Goal: Information Seeking & Learning: Learn about a topic

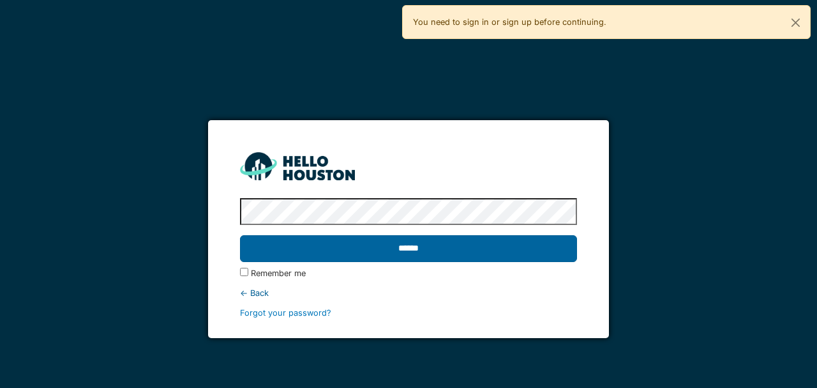
click at [414, 254] on input "******" at bounding box center [408, 248] width 337 height 27
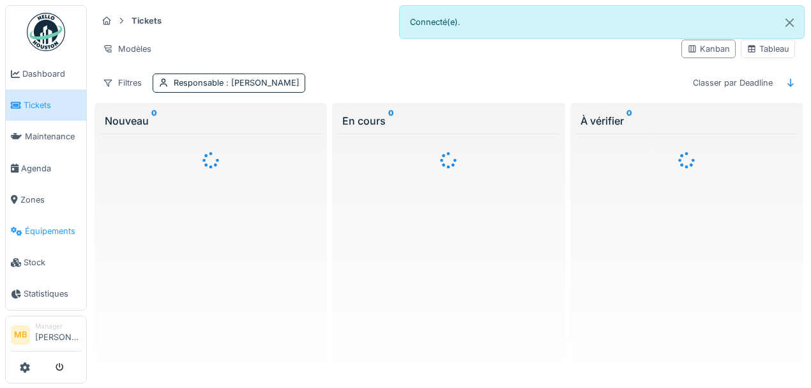
click at [64, 231] on span "Équipements" at bounding box center [53, 231] width 56 height 12
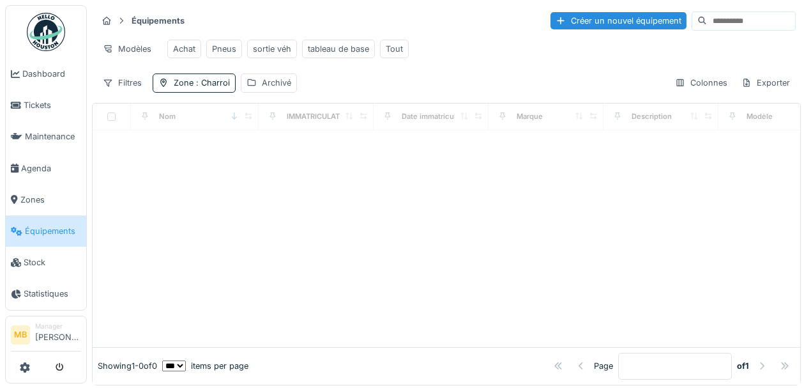
click at [707, 22] on input at bounding box center [751, 21] width 88 height 18
type input "*****"
click at [692, 23] on input "*****" at bounding box center [736, 21] width 88 height 18
drag, startPoint x: 264, startPoint y: 157, endPoint x: 267, endPoint y: 147, distance: 10.5
click at [265, 155] on div at bounding box center [447, 238] width 708 height 216
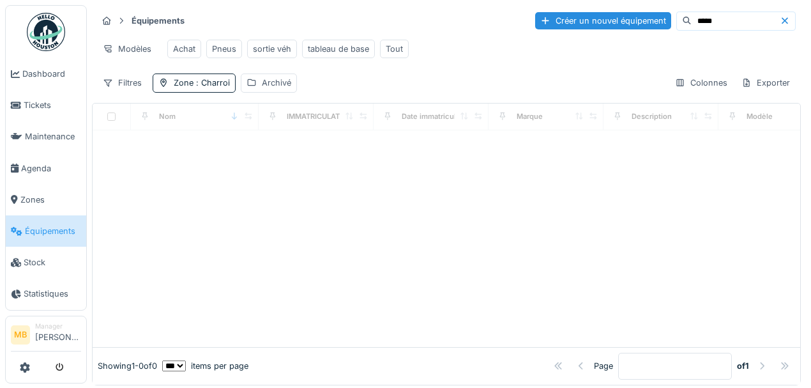
drag, startPoint x: 57, startPoint y: 256, endPoint x: 59, endPoint y: 232, distance: 23.7
click at [57, 256] on span "Stock" at bounding box center [52, 262] width 57 height 12
click at [59, 232] on span "Équipements" at bounding box center [53, 231] width 56 height 12
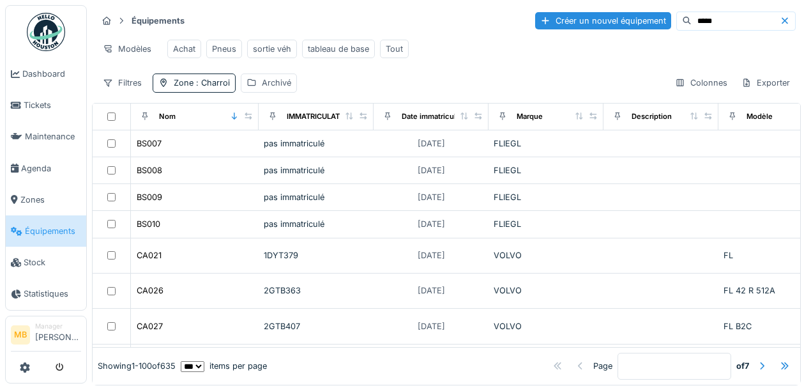
click at [702, 19] on input "*****" at bounding box center [736, 21] width 88 height 18
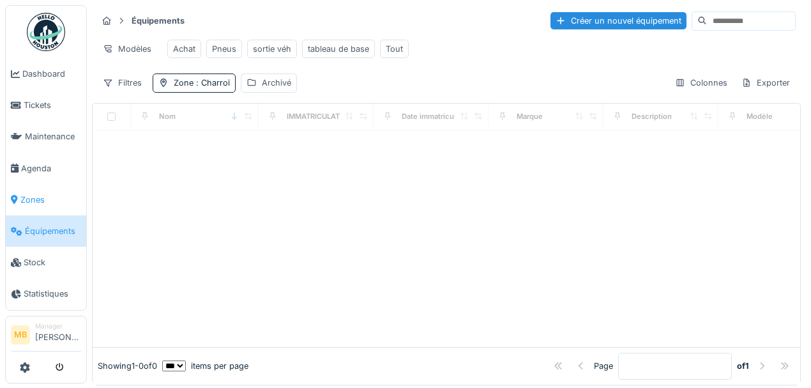
click at [49, 204] on span "Zones" at bounding box center [50, 199] width 61 height 12
click at [49, 229] on span "Équipements" at bounding box center [53, 231] width 56 height 12
click at [708, 25] on input at bounding box center [751, 21] width 88 height 18
click at [406, 48] on div "Achat Pneus sortie véh tableau de base Tout" at bounding box center [288, 48] width 252 height 29
click at [404, 48] on div "Tout" at bounding box center [394, 49] width 29 height 19
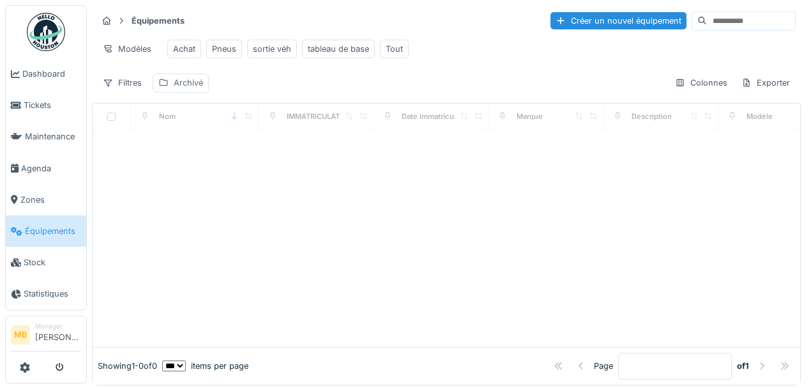
click at [192, 92] on div "Archivé" at bounding box center [181, 82] width 56 height 19
click at [247, 77] on div "Équipements Créer un nouvel équipement Modèles Achat Pneus sortie véh tableau d…" at bounding box center [446, 51] width 709 height 93
click at [373, 47] on div "Achat Pneus sortie véh tableau de base Tout" at bounding box center [288, 48] width 252 height 29
click at [381, 45] on div "Tout" at bounding box center [394, 49] width 29 height 19
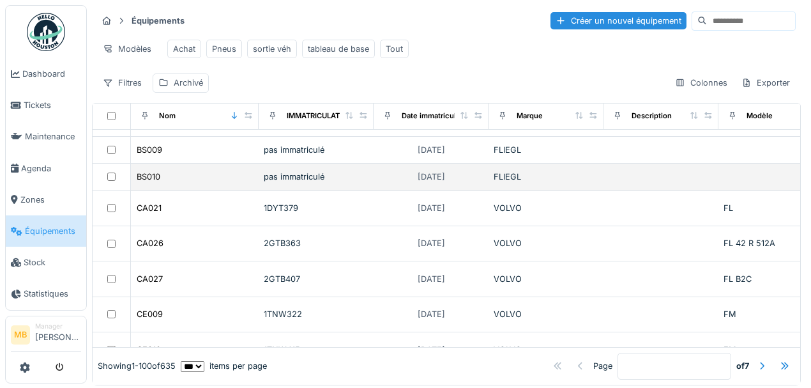
scroll to position [128, 0]
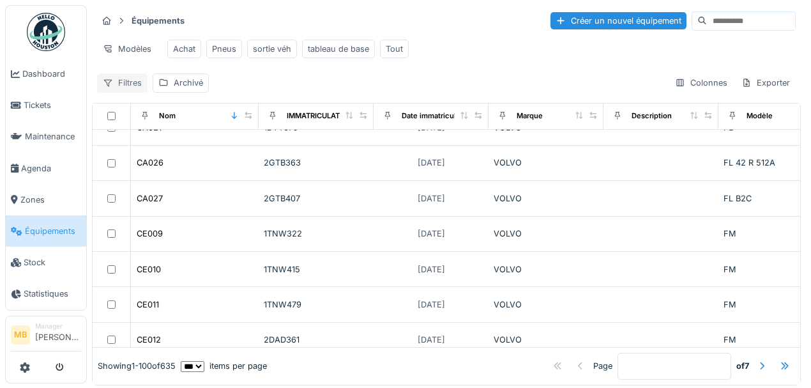
click at [119, 89] on div "Filtres" at bounding box center [122, 82] width 50 height 19
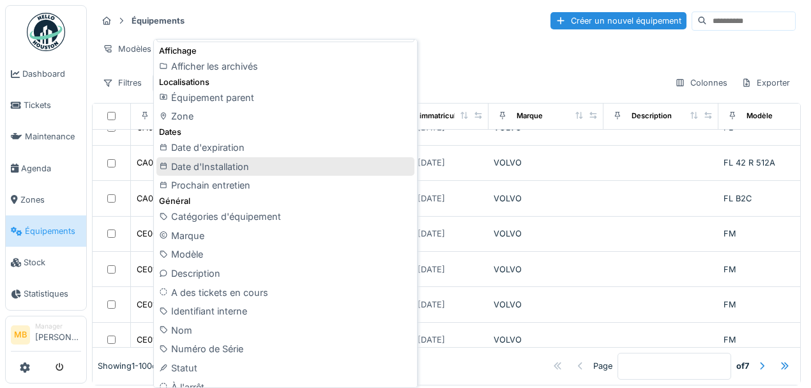
scroll to position [42, 0]
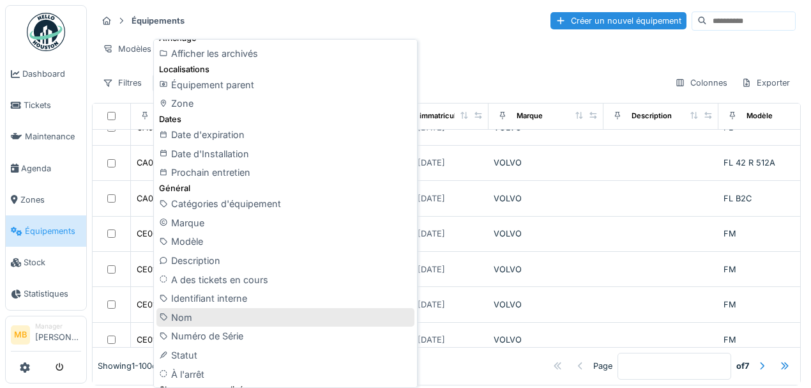
click at [193, 308] on div "Nom" at bounding box center [285, 317] width 258 height 19
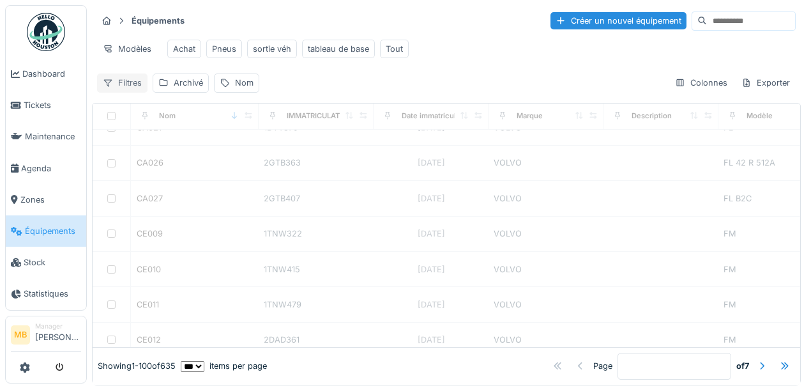
click at [128, 86] on div "Filtres" at bounding box center [122, 82] width 50 height 19
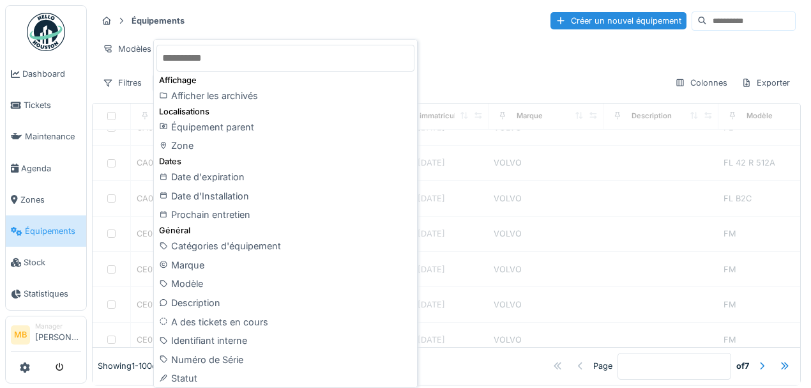
click at [234, 63] on input "text" at bounding box center [285, 58] width 258 height 27
click at [559, 75] on div "Équipements Créer un nouvel équipement Modèles Achat Pneus sortie véh tableau d…" at bounding box center [446, 51] width 709 height 93
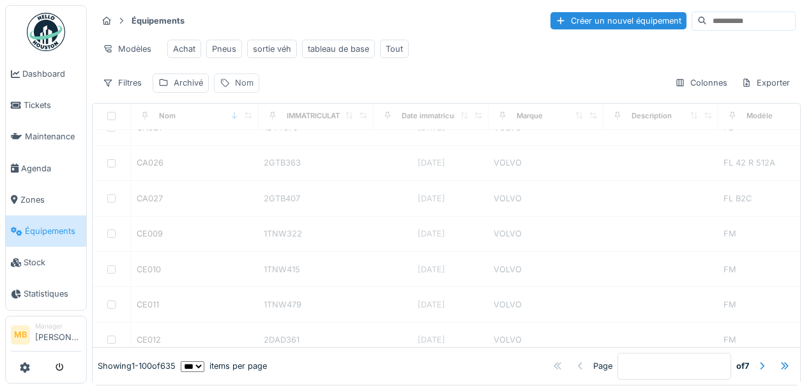
click at [231, 87] on div "Nom" at bounding box center [236, 82] width 45 height 19
click at [241, 146] on td "CA021" at bounding box center [195, 127] width 128 height 35
click at [241, 110] on td "BS010" at bounding box center [195, 96] width 128 height 27
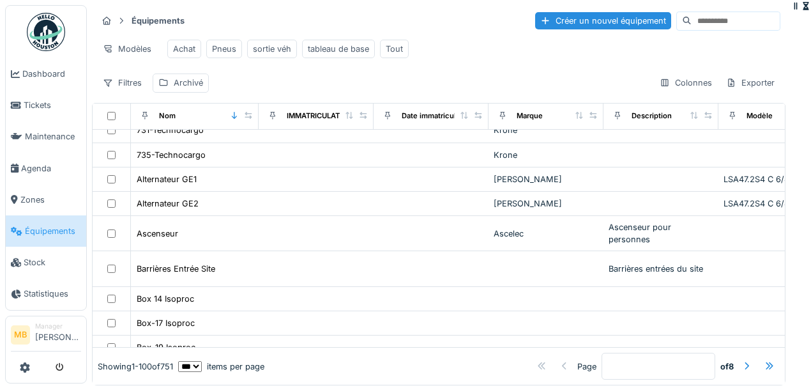
scroll to position [507, 0]
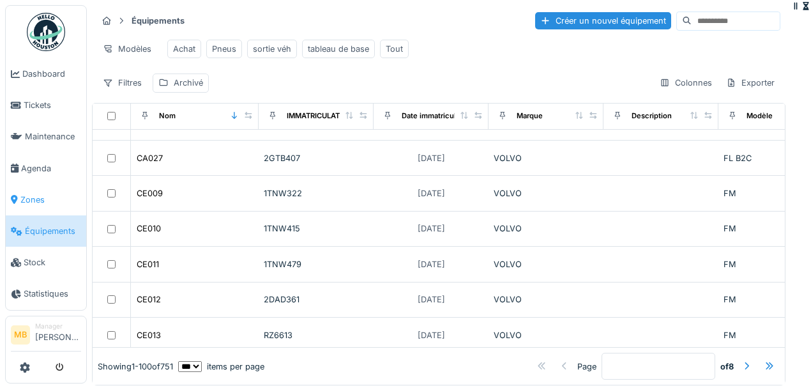
click at [54, 193] on span "Zones" at bounding box center [50, 199] width 61 height 12
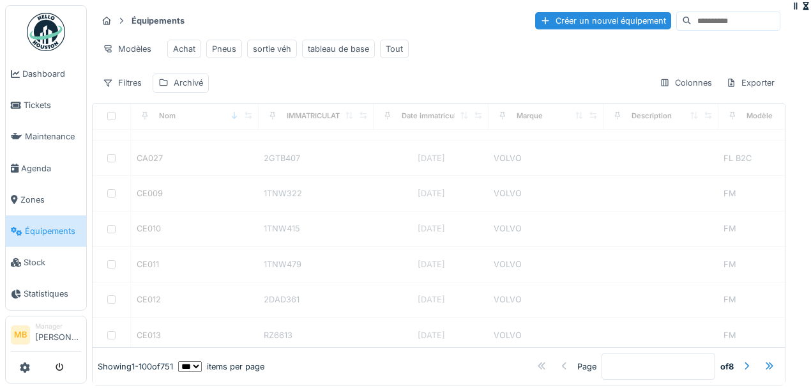
drag, startPoint x: 723, startPoint y: 113, endPoint x: 715, endPoint y: 111, distance: 7.9
click at [801, 12] on div at bounding box center [806, 6] width 10 height 12
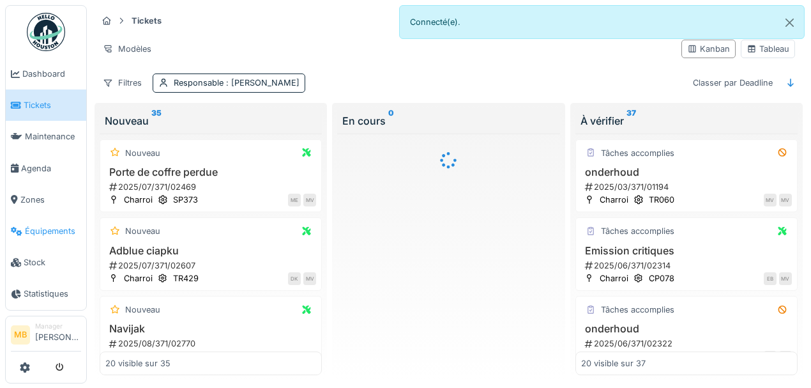
click at [45, 231] on span "Équipements" at bounding box center [53, 231] width 56 height 12
click at [47, 234] on span "Équipements" at bounding box center [53, 231] width 56 height 12
click at [38, 237] on link "Équipements" at bounding box center [46, 230] width 80 height 31
click at [40, 234] on span "Équipements" at bounding box center [53, 231] width 56 height 12
click at [41, 231] on span "Équipements" at bounding box center [53, 231] width 56 height 12
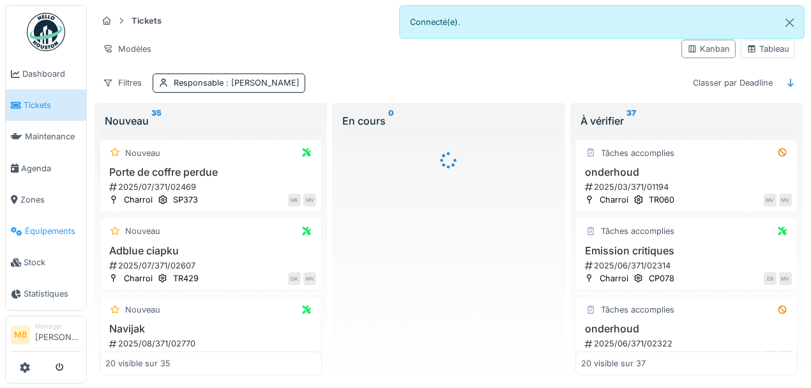
click at [41, 226] on span "Équipements" at bounding box center [53, 231] width 56 height 12
click at [47, 238] on link "Équipements" at bounding box center [46, 230] width 80 height 31
click at [38, 227] on span "Équipements" at bounding box center [53, 231] width 56 height 12
click at [54, 230] on span "Équipements" at bounding box center [53, 231] width 56 height 12
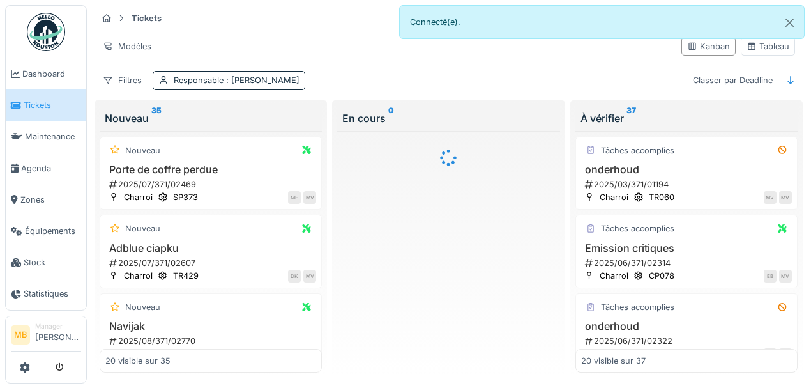
scroll to position [9, 0]
click at [42, 232] on span "Équipements" at bounding box center [53, 231] width 56 height 12
click at [45, 227] on span "Équipements" at bounding box center [53, 231] width 56 height 12
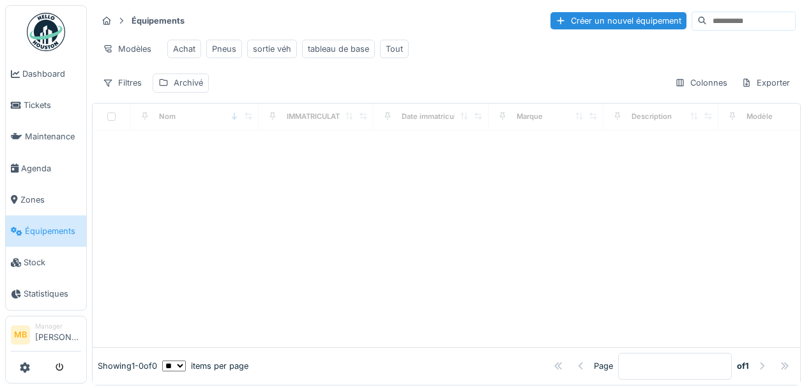
click at [170, 148] on div at bounding box center [447, 238] width 708 height 216
click at [206, 144] on div at bounding box center [447, 238] width 708 height 216
click at [131, 91] on div "Filtres" at bounding box center [122, 82] width 50 height 19
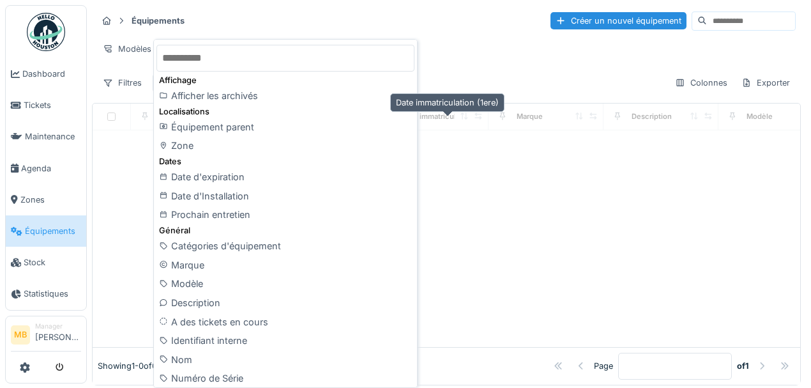
click at [429, 107] on div "Équipements Créer un nouvel équipement Modèles Achat Pneus sortie véh tableau d…" at bounding box center [446, 195] width 709 height 380
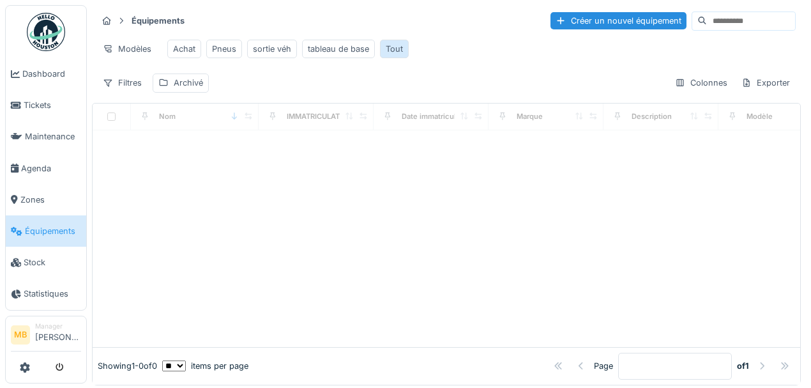
drag, startPoint x: 377, startPoint y: 43, endPoint x: 388, endPoint y: 46, distance: 11.8
click at [378, 43] on div "Achat Pneus sortie véh tableau de base Tout" at bounding box center [288, 48] width 252 height 29
click at [388, 46] on div "Tout" at bounding box center [394, 49] width 17 height 12
click at [63, 225] on span "Équipements" at bounding box center [53, 231] width 56 height 12
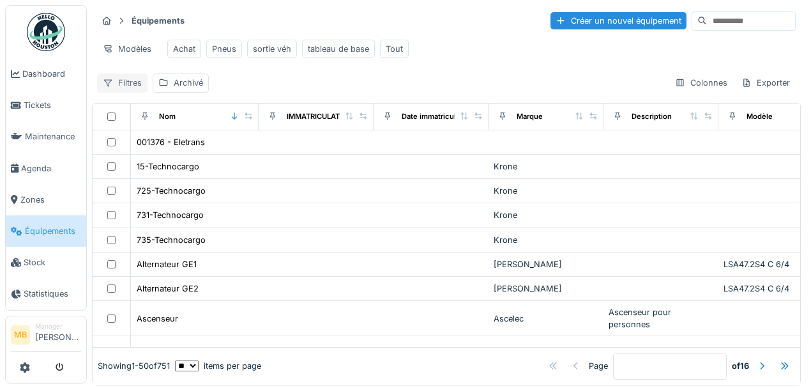
click at [130, 91] on div "Filtres" at bounding box center [122, 82] width 50 height 19
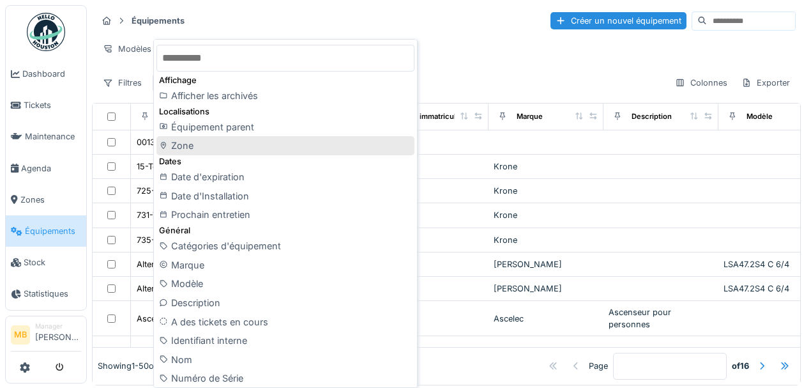
click at [200, 146] on div "Zone" at bounding box center [285, 145] width 258 height 19
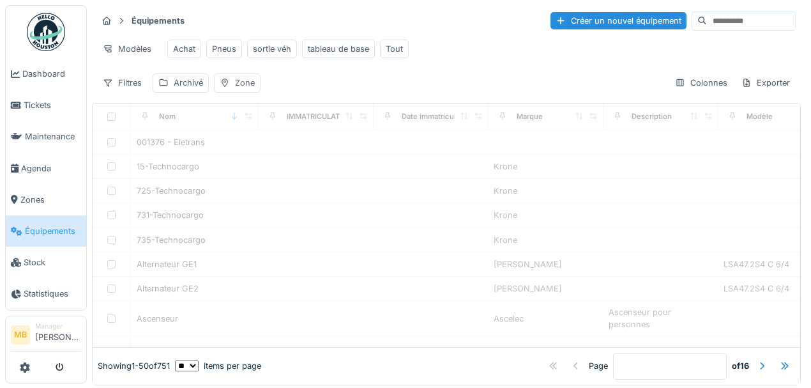
click at [243, 89] on div "Zone" at bounding box center [245, 83] width 20 height 12
click at [122, 92] on div "Filtres" at bounding box center [122, 82] width 50 height 19
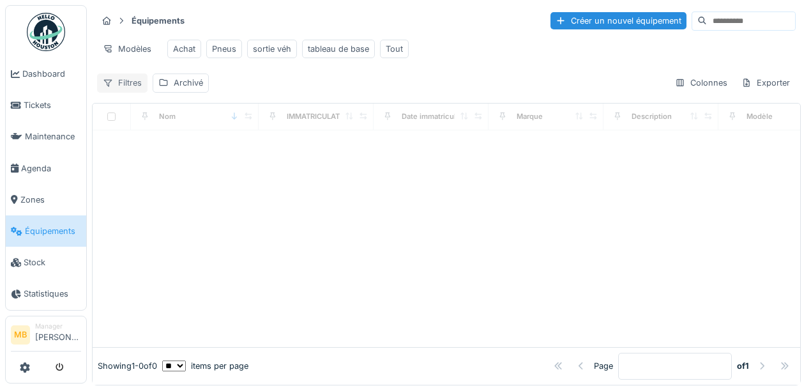
click at [133, 87] on div "Filtres" at bounding box center [122, 82] width 50 height 19
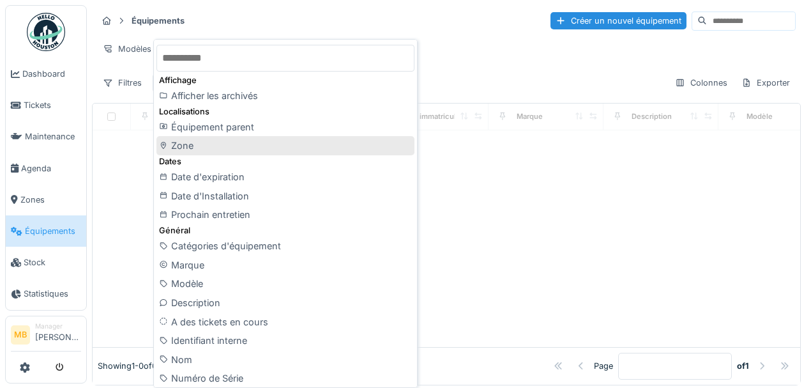
click at [181, 148] on div "Zone" at bounding box center [285, 145] width 258 height 19
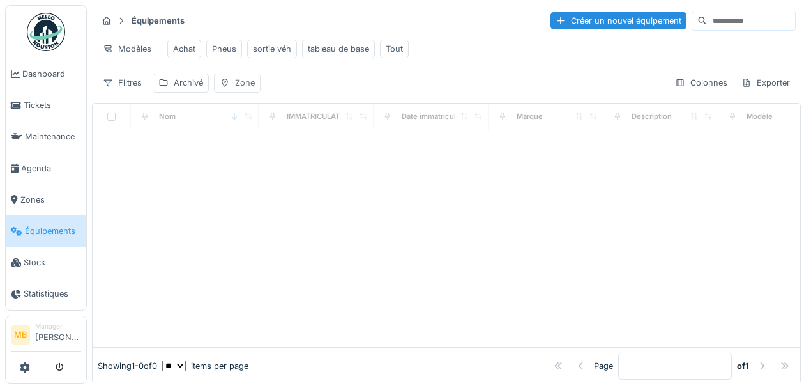
click at [245, 89] on div "Zone" at bounding box center [245, 83] width 20 height 12
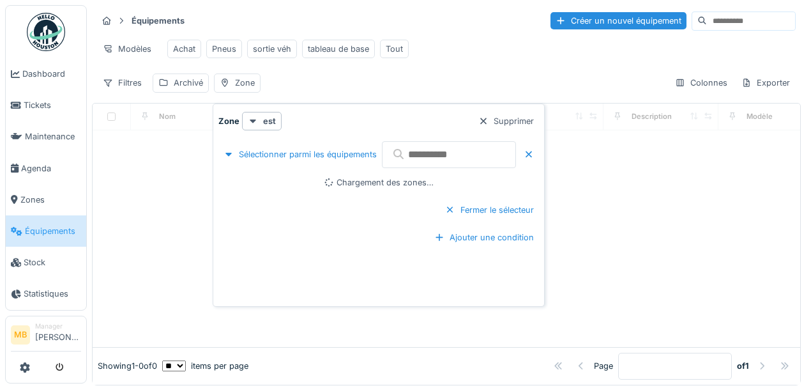
click at [413, 158] on input "text" at bounding box center [449, 154] width 134 height 27
click at [261, 126] on div "est" at bounding box center [262, 121] width 40 height 19
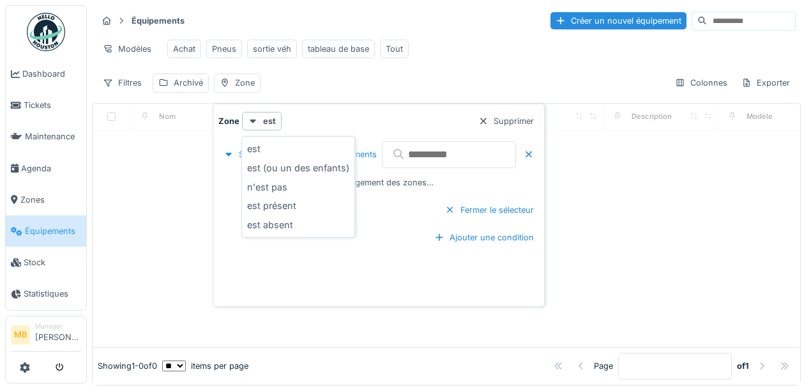
click at [390, 117] on div "Zone est Supprimer" at bounding box center [378, 121] width 321 height 19
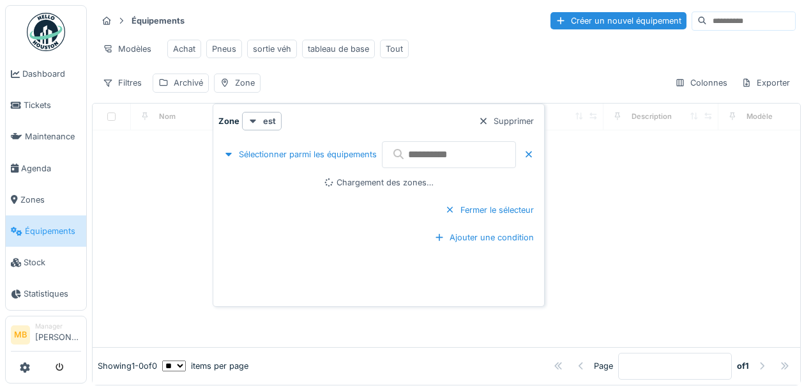
click at [421, 159] on input "text" at bounding box center [449, 154] width 134 height 27
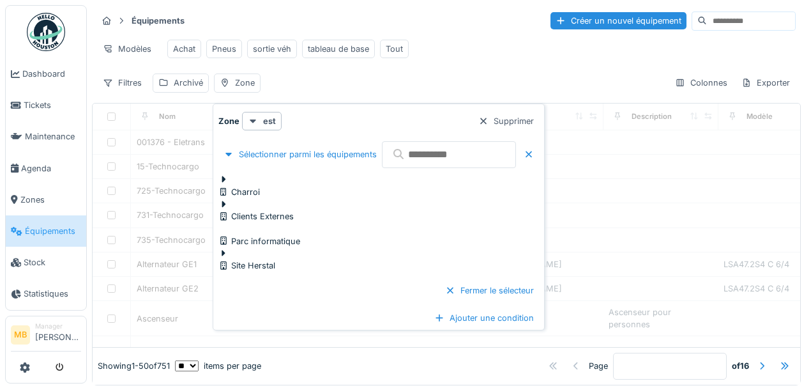
click at [249, 186] on div at bounding box center [239, 186] width 42 height 0
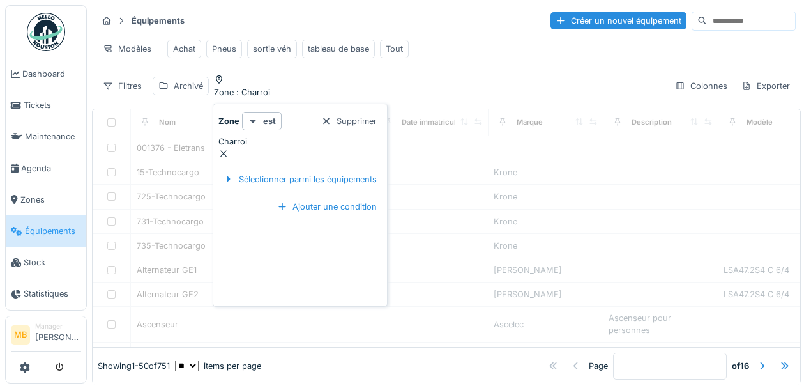
click at [437, 99] on div "Équipements Créer un nouvel équipement Modèles Achat Pneus sortie véh tableau d…" at bounding box center [446, 54] width 709 height 98
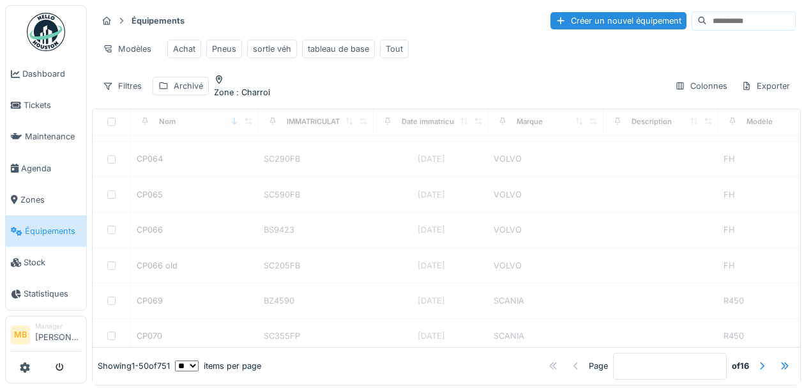
scroll to position [1405, 0]
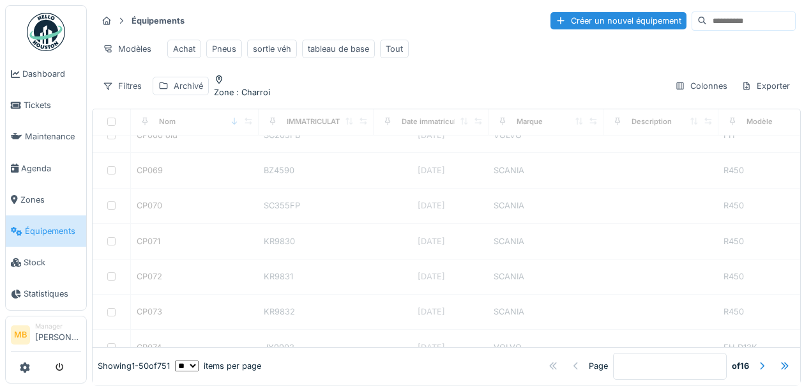
click at [333, 95] on div "Filtres Archivé Zone : Charroi Colonnes Exporter" at bounding box center [446, 85] width 699 height 24
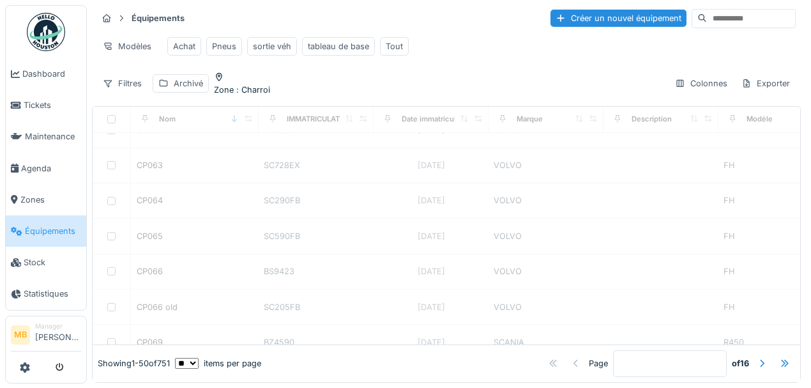
scroll to position [1078, 0]
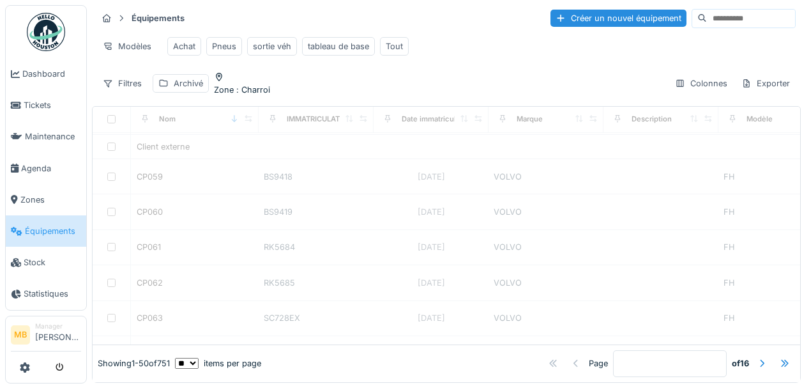
click at [707, 10] on input at bounding box center [751, 19] width 88 height 18
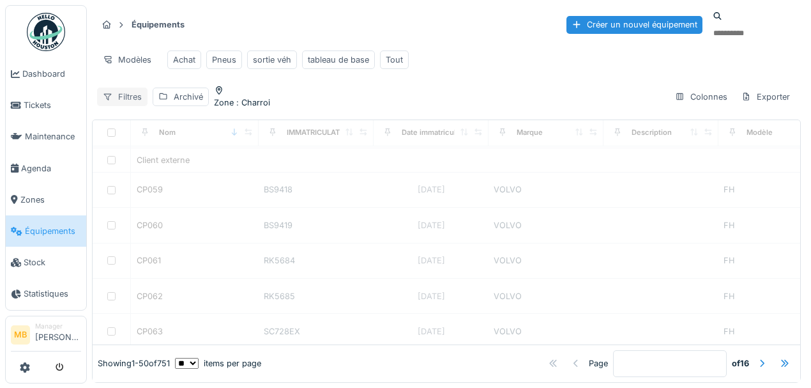
click at [117, 87] on div "Filtres" at bounding box center [122, 96] width 50 height 19
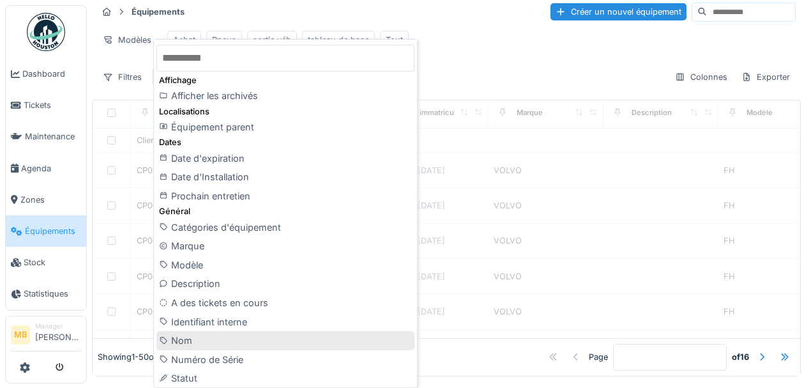
click at [198, 338] on div "Nom" at bounding box center [285, 340] width 258 height 19
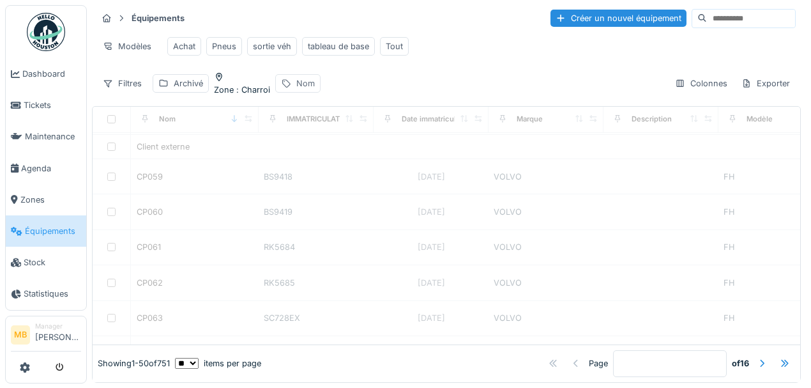
click at [315, 79] on div "Nom" at bounding box center [305, 83] width 19 height 12
click at [324, 139] on label "Nom" at bounding box center [314, 139] width 19 height 12
click at [330, 146] on input "Nom" at bounding box center [371, 159] width 132 height 27
click at [346, 146] on input "Nom" at bounding box center [371, 159] width 132 height 27
type input "*****"
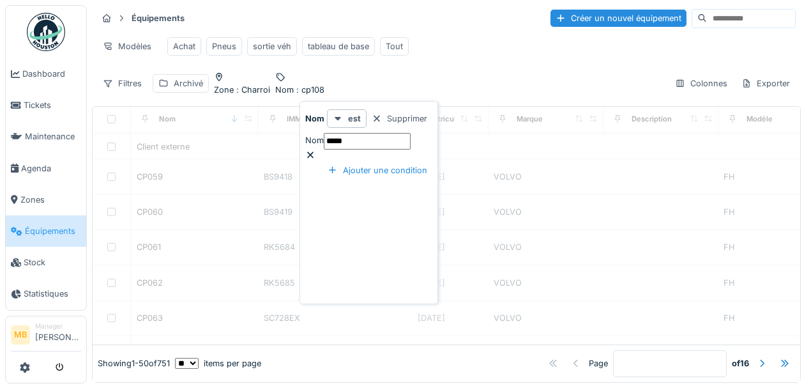
click at [428, 86] on div "Filtres Archivé Zone : Charroi Nom : cp108 Colonnes Exporter" at bounding box center [446, 83] width 699 height 24
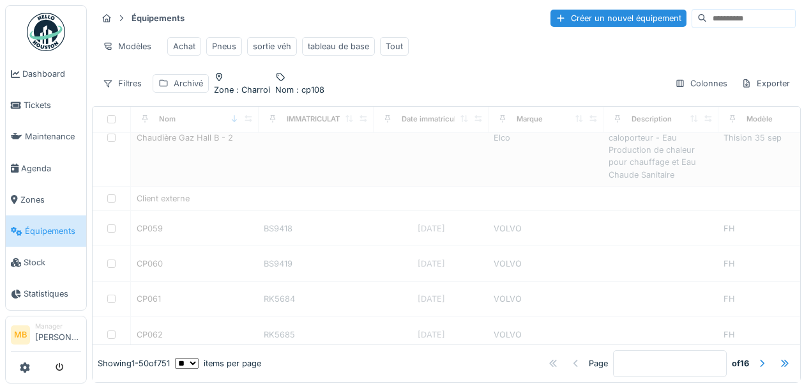
scroll to position [907, 0]
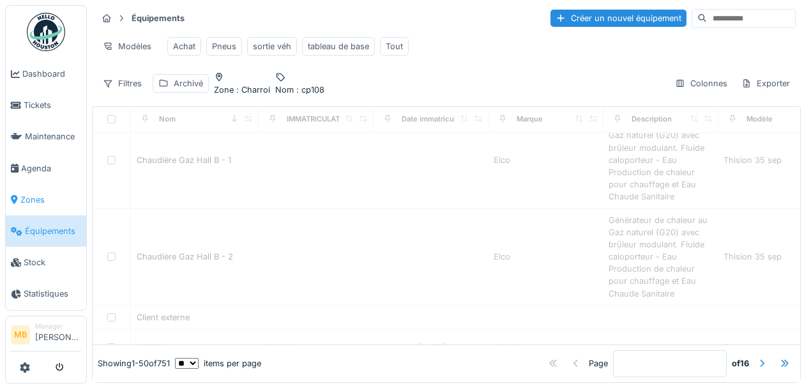
click at [31, 207] on link "Zones" at bounding box center [46, 199] width 80 height 31
click at [33, 203] on span "Zones" at bounding box center [50, 199] width 61 height 12
click at [37, 238] on link "Équipements" at bounding box center [46, 230] width 80 height 31
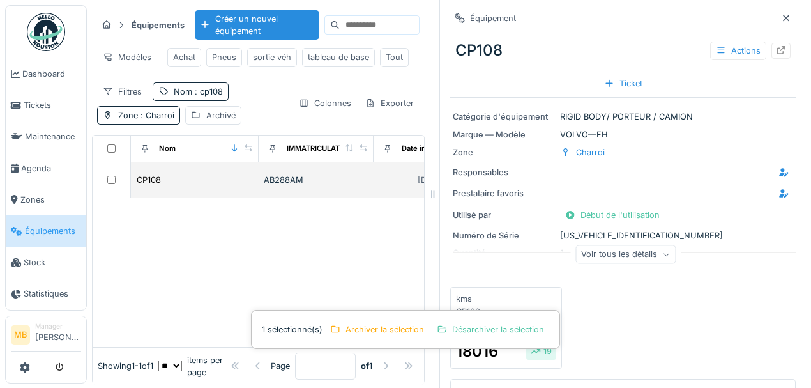
click at [296, 185] on div "AB288AM" at bounding box center [316, 180] width 105 height 12
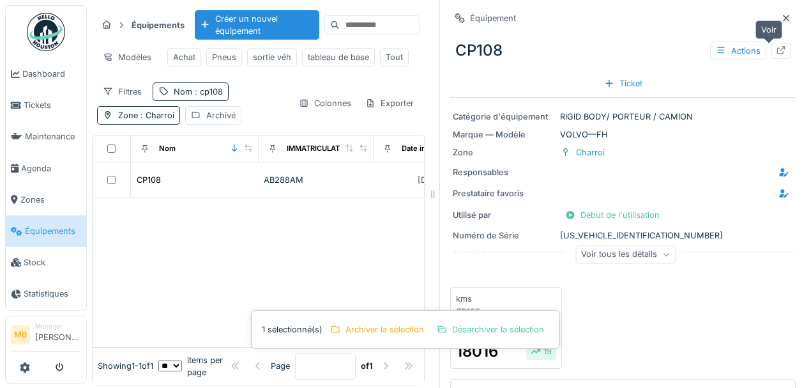
click at [776, 49] on icon at bounding box center [781, 50] width 10 height 8
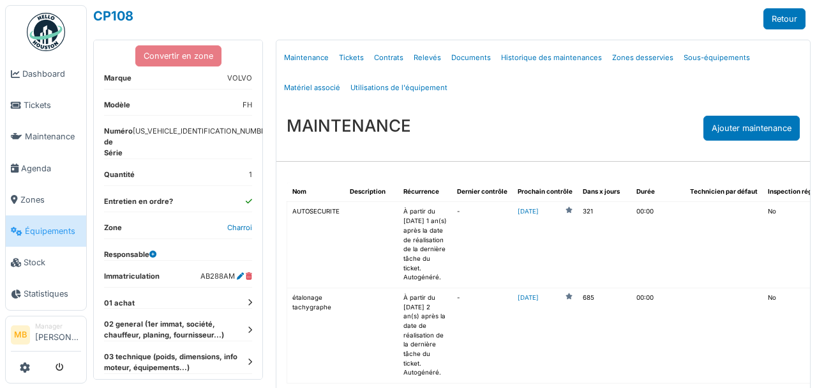
scroll to position [170, 0]
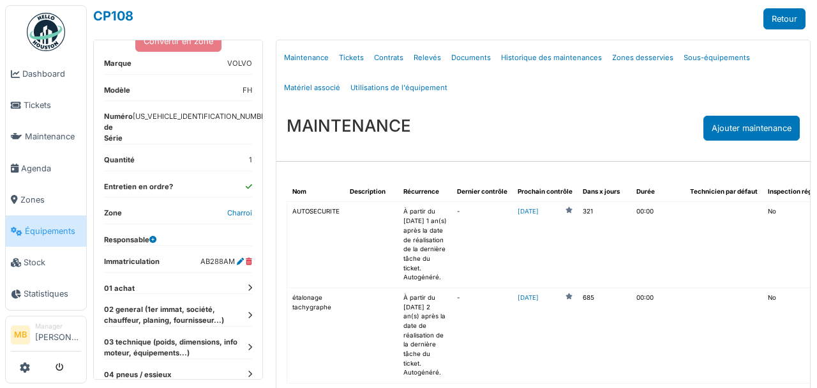
click at [248, 284] on icon at bounding box center [250, 287] width 4 height 7
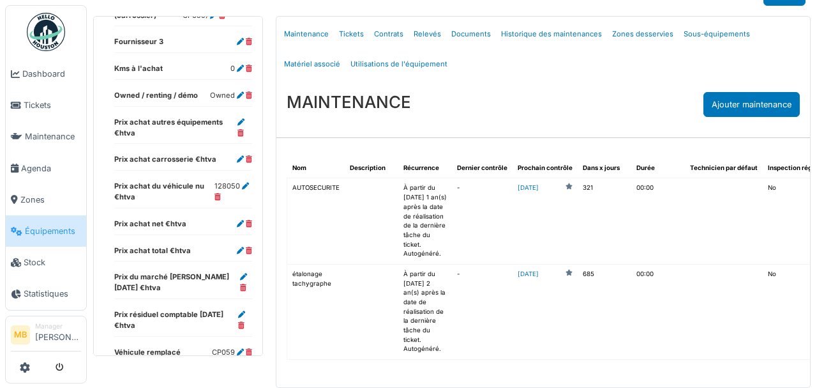
scroll to position [0, 0]
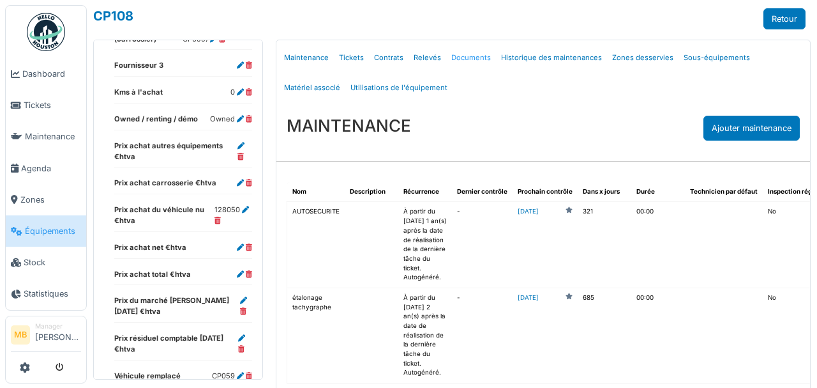
click at [458, 59] on link "Documents" at bounding box center [471, 58] width 50 height 30
select select "***"
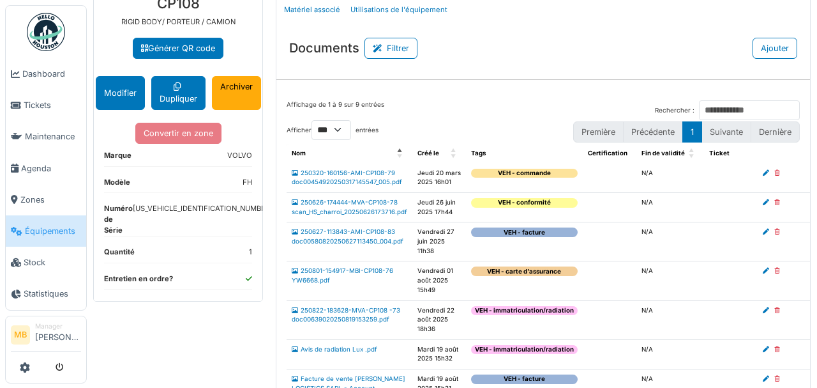
scroll to position [85, 0]
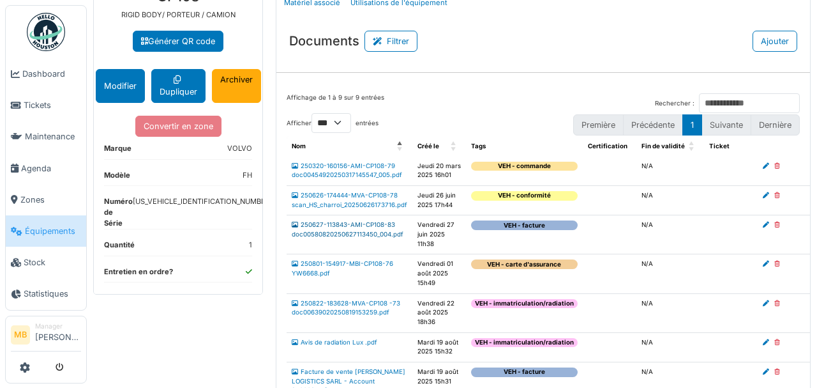
click at [364, 236] on link "250627-113843-AMI-CP108-83 doc00580820250627113450_004.pdf" at bounding box center [348, 229] width 112 height 17
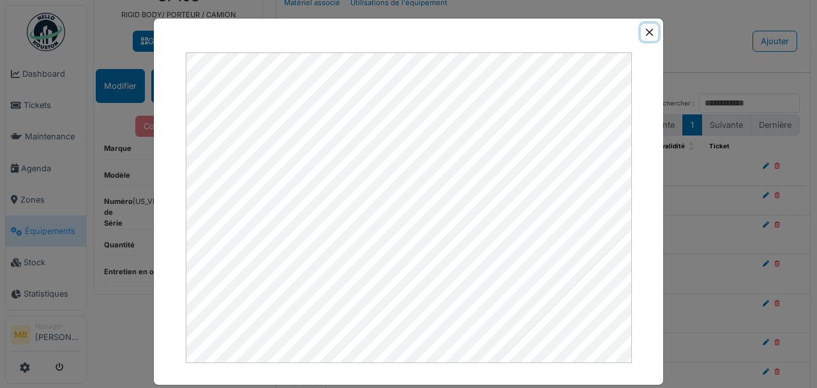
click at [646, 33] on button "Close" at bounding box center [649, 32] width 17 height 17
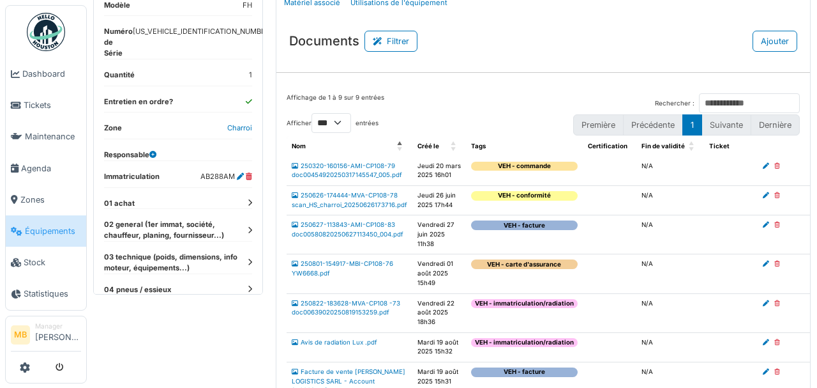
scroll to position [209, 0]
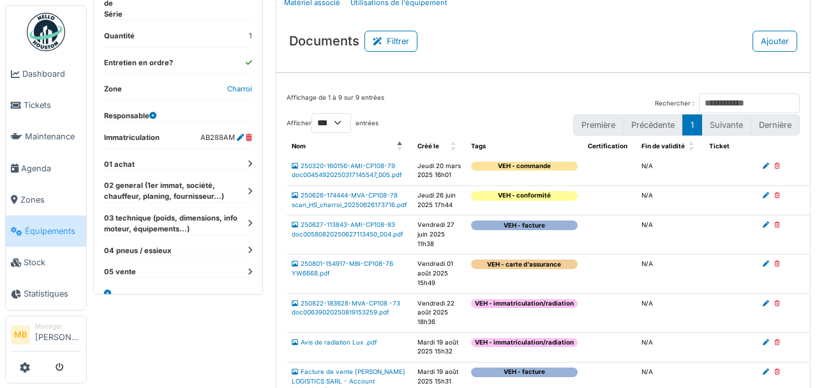
click at [248, 246] on icon at bounding box center [250, 249] width 4 height 7
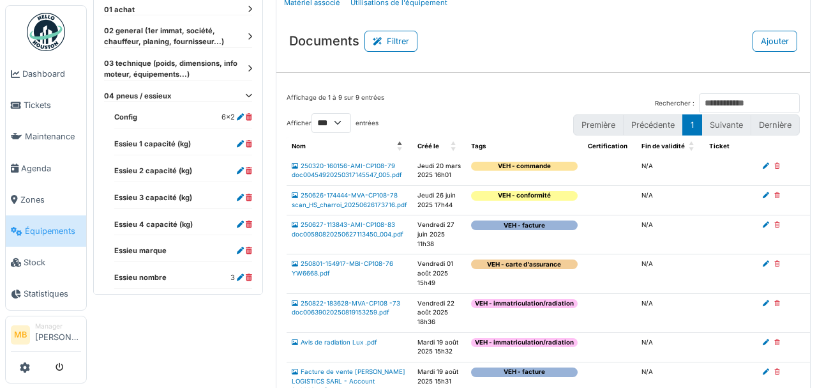
scroll to position [301, 0]
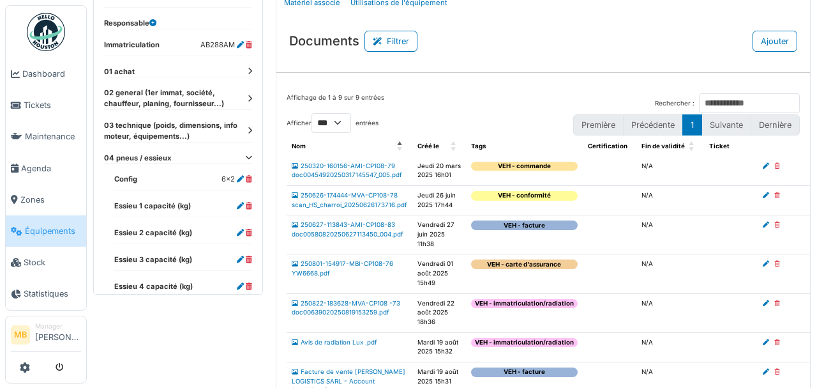
click at [245, 154] on icon at bounding box center [248, 157] width 7 height 7
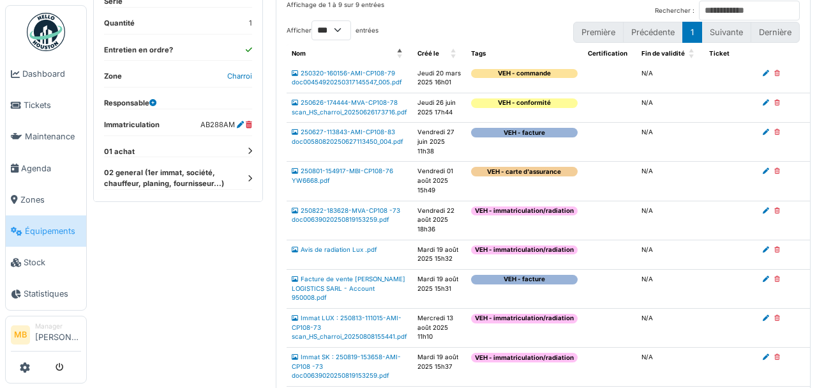
scroll to position [124, 0]
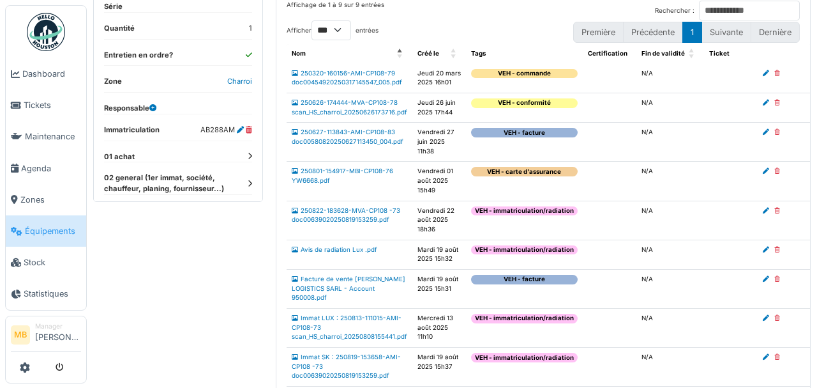
click at [248, 153] on icon at bounding box center [250, 156] width 4 height 7
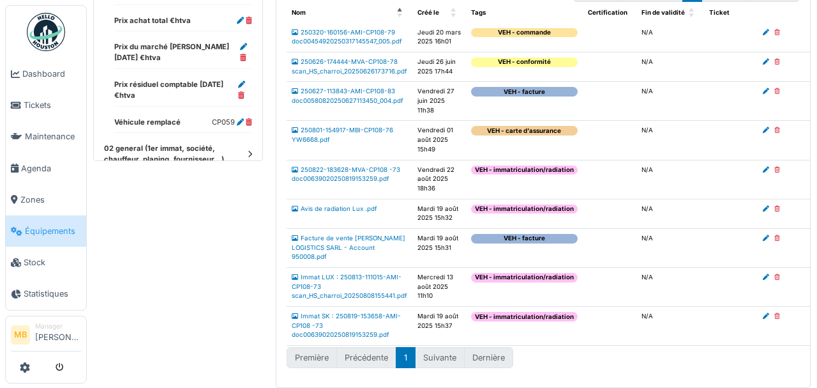
scroll to position [816, 0]
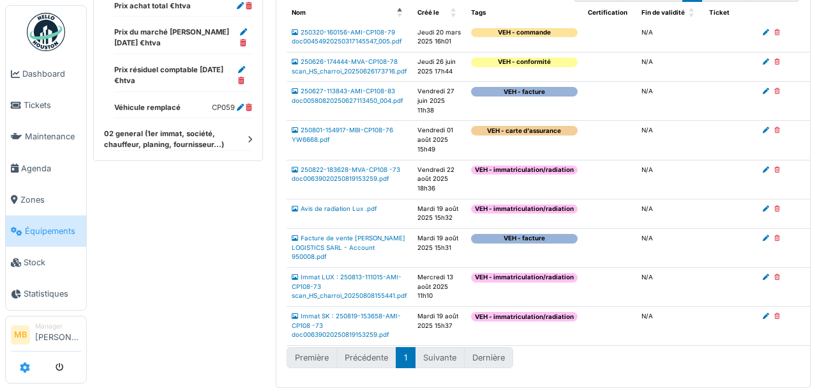
click at [26, 372] on icon at bounding box center [25, 367] width 10 height 10
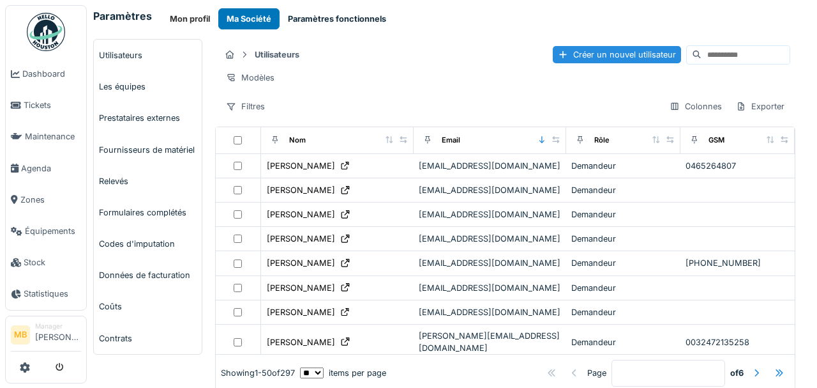
click at [315, 21] on button "Paramètres fonctionnels" at bounding box center [337, 18] width 115 height 21
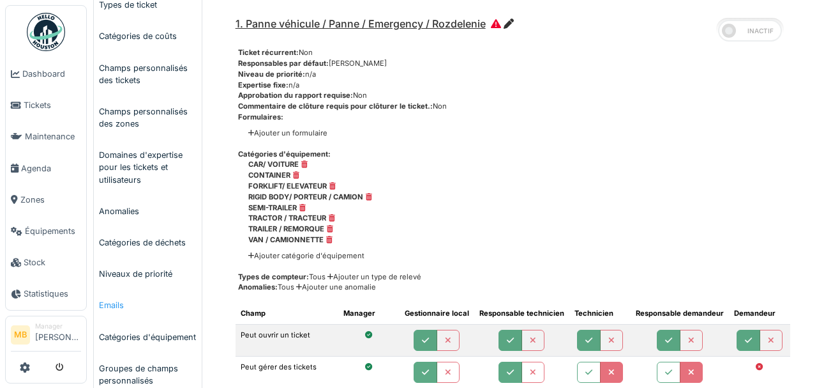
scroll to position [213, 0]
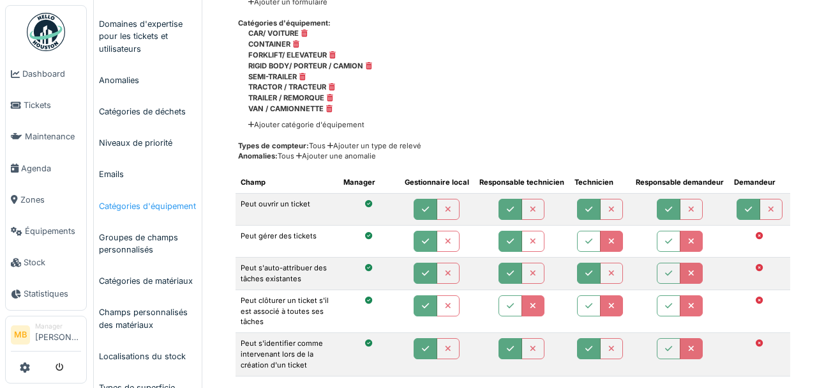
click at [126, 212] on link "Catégories d'équipement" at bounding box center [148, 205] width 108 height 31
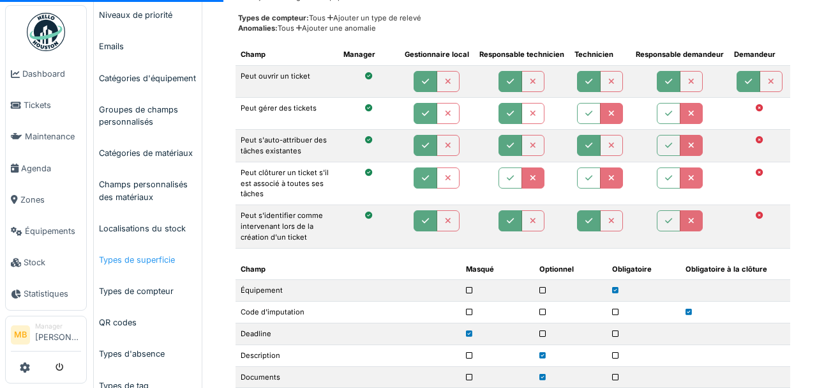
scroll to position [298, 0]
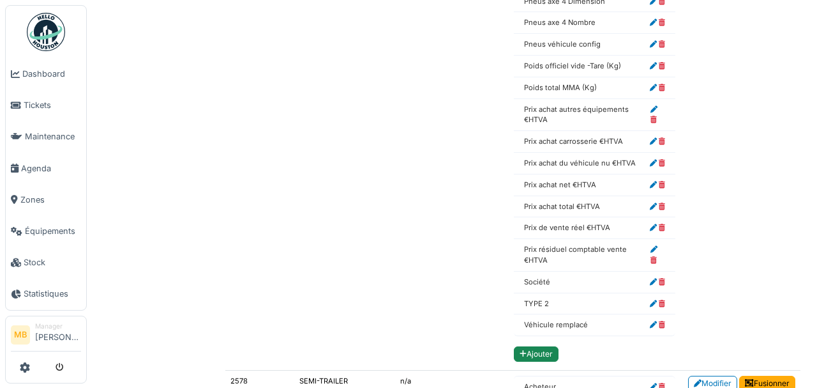
scroll to position [6087, 0]
click at [54, 230] on span "Équipements" at bounding box center [53, 231] width 56 height 12
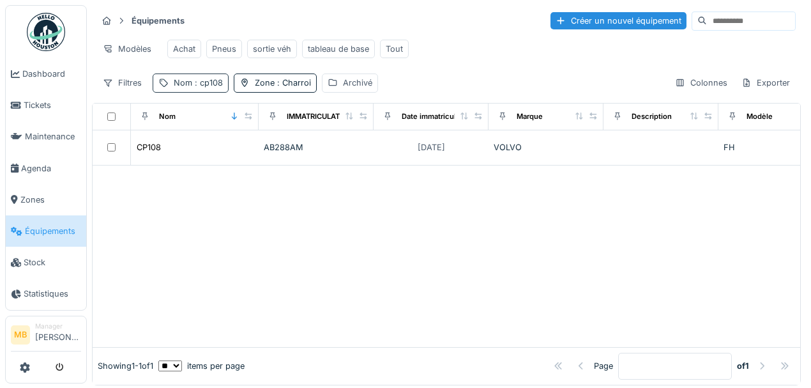
click at [211, 87] on span ": cp108" at bounding box center [207, 83] width 31 height 10
click at [194, 146] on input "*****" at bounding box center [221, 148] width 127 height 27
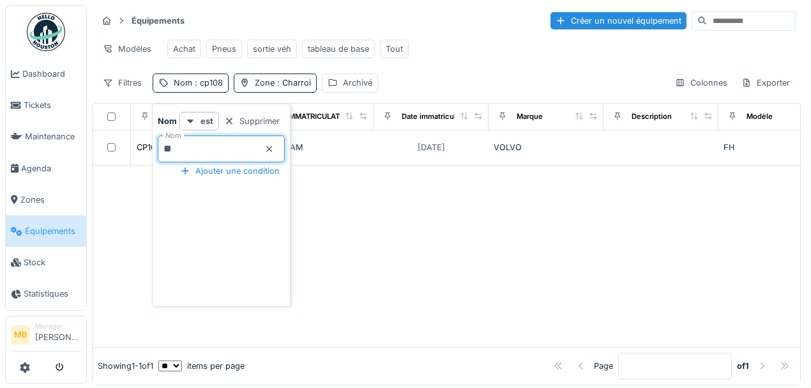
type input "*"
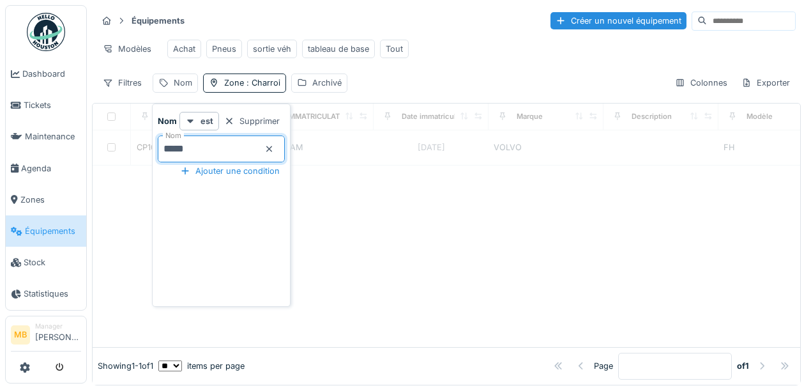
type input "*****"
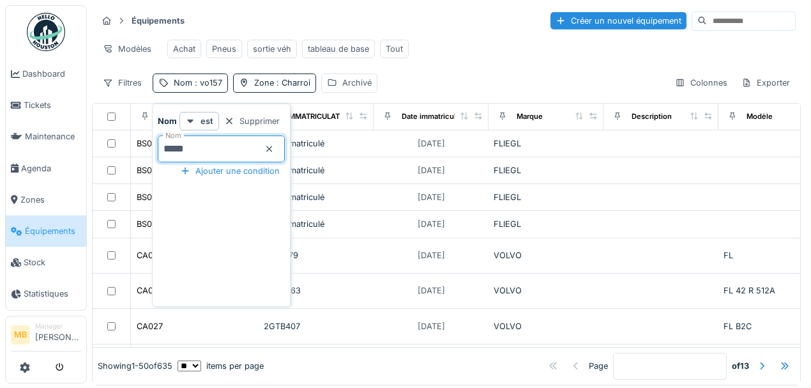
click at [421, 92] on div "Filtres Nom : vo157 Zone : Charroi Archivé Colonnes Exporter" at bounding box center [446, 82] width 699 height 19
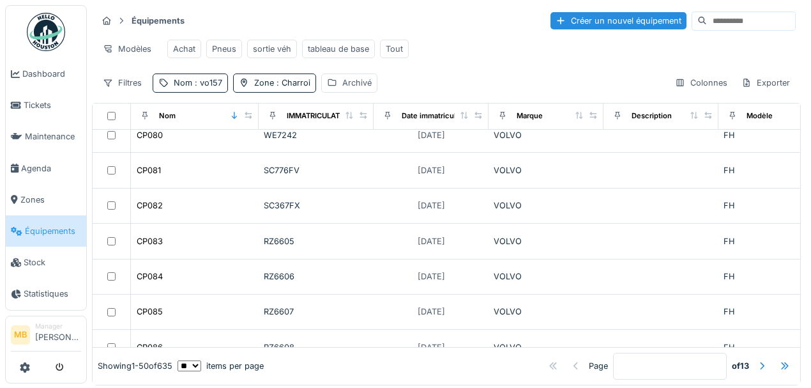
scroll to position [979, 0]
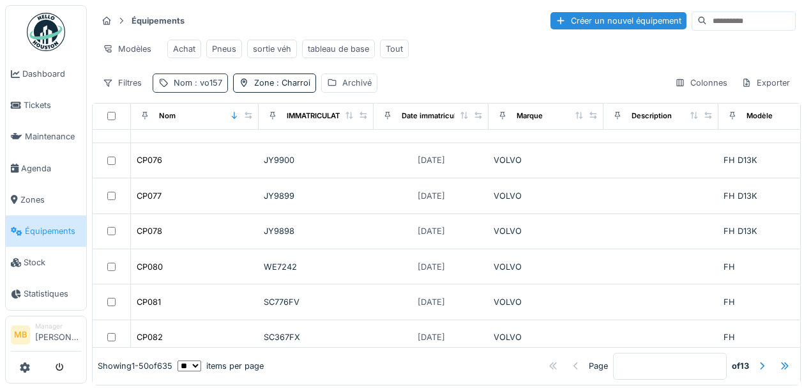
click at [220, 87] on div "Nom : vo157" at bounding box center [190, 82] width 75 height 19
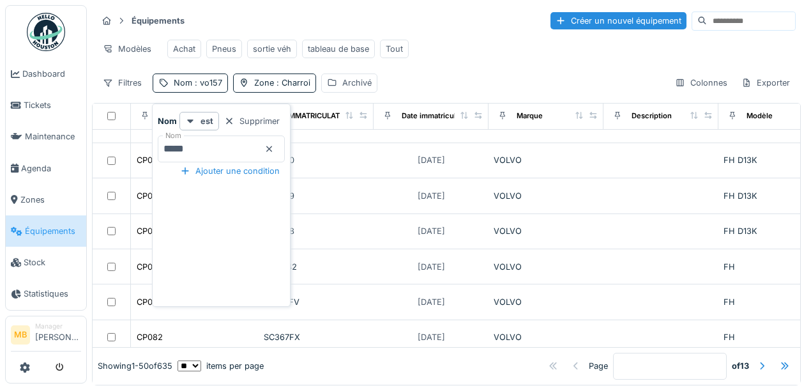
click at [199, 145] on input "*****" at bounding box center [221, 148] width 127 height 27
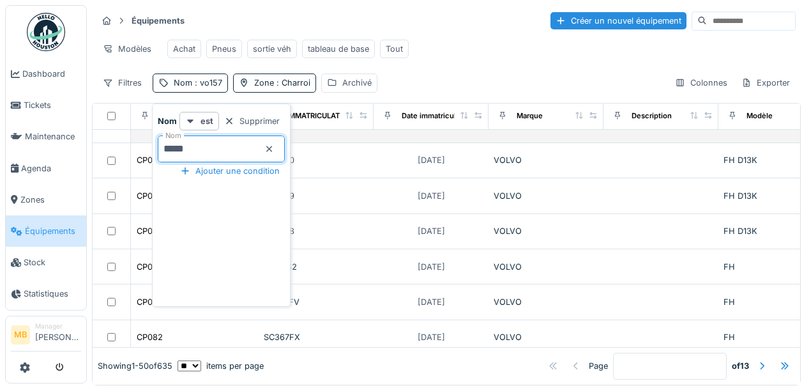
click at [370, 143] on td "JY9901" at bounding box center [316, 125] width 115 height 35
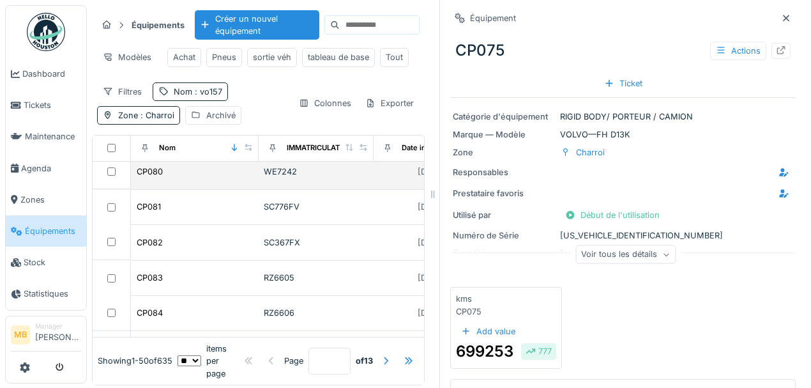
scroll to position [1107, 0]
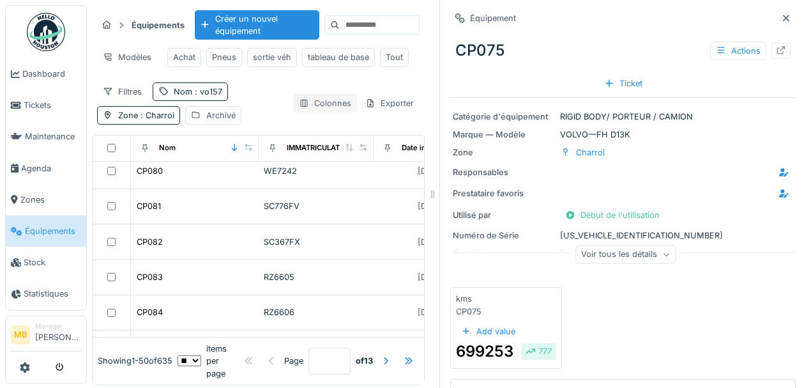
click at [293, 99] on div "Colonnes" at bounding box center [325, 103] width 64 height 19
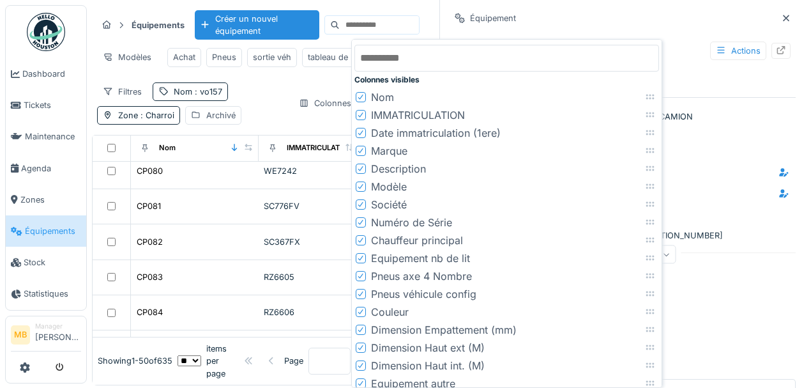
click at [279, 135] on div "Équipements Créer un nouvel équipement Modèles Achat Pneus sortie véh tableau d…" at bounding box center [258, 195] width 333 height 380
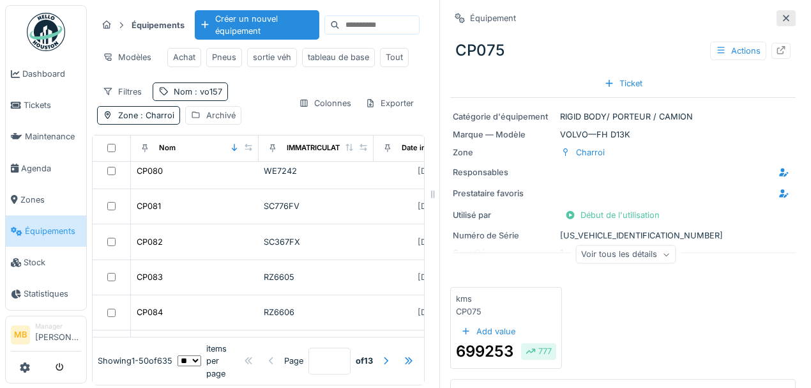
click at [781, 14] on icon at bounding box center [786, 18] width 10 height 8
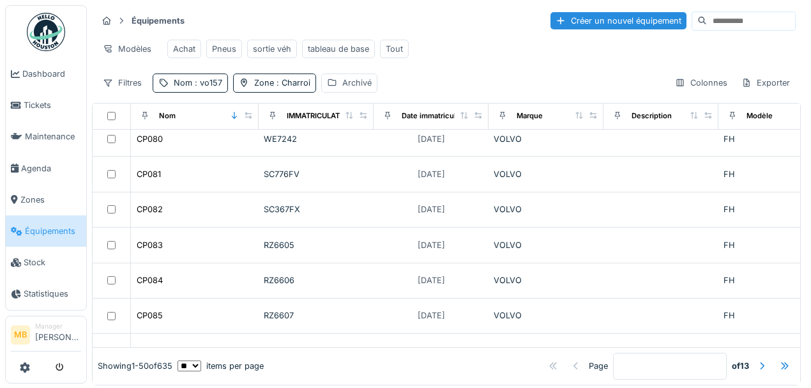
click at [415, 92] on div "Filtres Nom : vo157 Zone : Charroi Archivé Colonnes Exporter" at bounding box center [446, 82] width 699 height 19
click at [166, 89] on div at bounding box center [163, 83] width 10 height 12
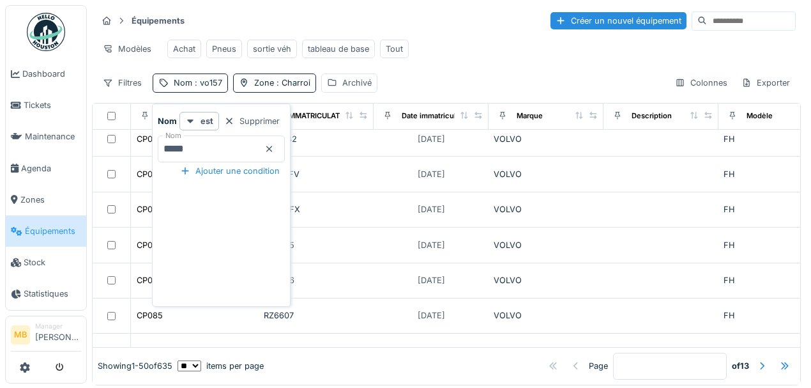
click at [192, 143] on input "*****" at bounding box center [221, 148] width 127 height 27
click at [414, 89] on div "Filtres Nom : vo157 Zone : Charroi Archivé Colonnes Exporter" at bounding box center [446, 82] width 699 height 19
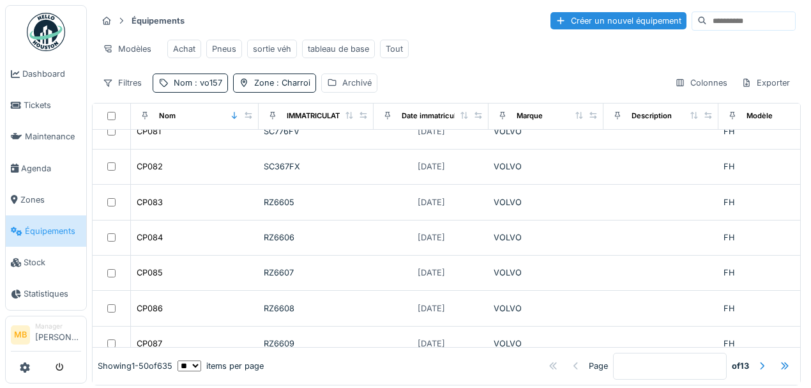
scroll to position [1192, 0]
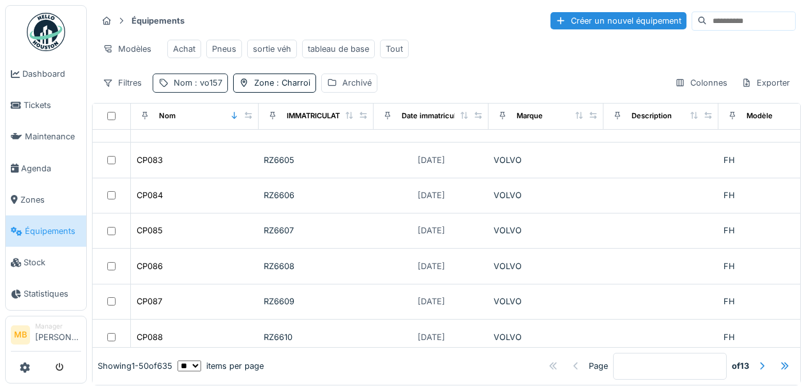
click at [203, 87] on span ": vo157" at bounding box center [207, 83] width 30 height 10
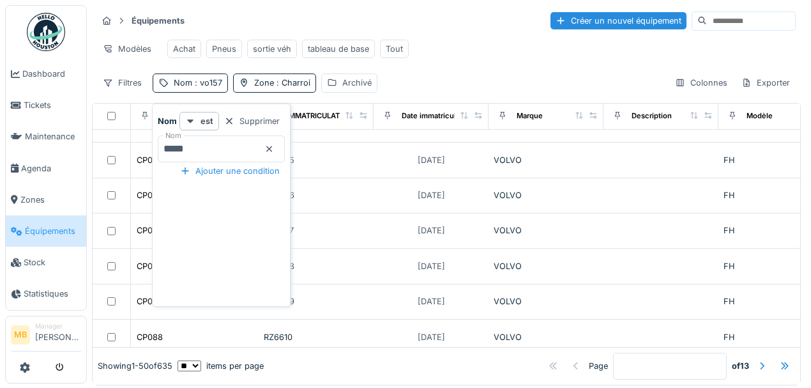
click at [707, 18] on input at bounding box center [751, 21] width 88 height 18
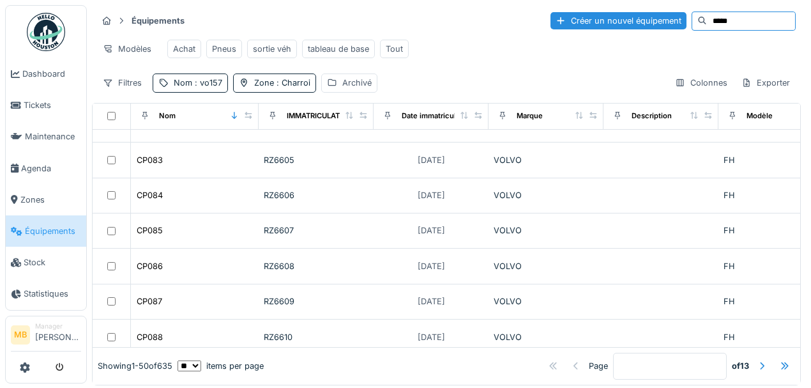
type input "*****"
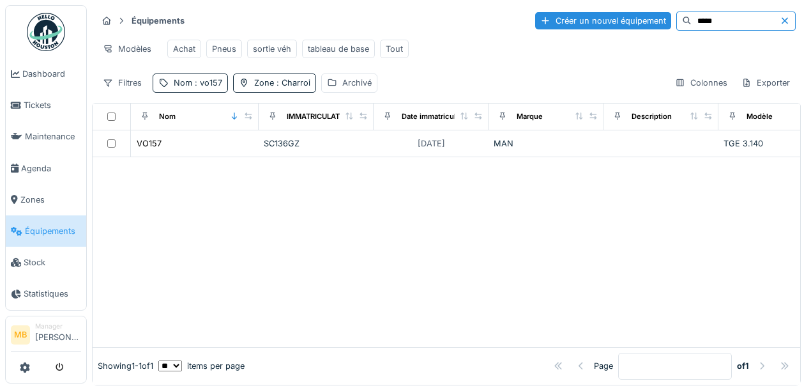
scroll to position [0, 0]
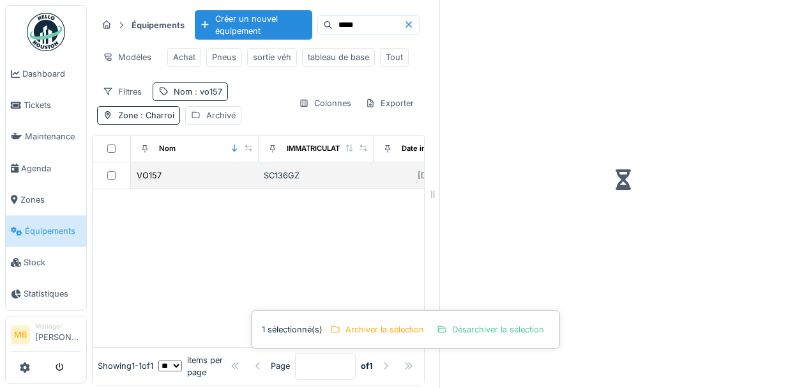
click at [218, 189] on td "VO157" at bounding box center [195, 175] width 128 height 27
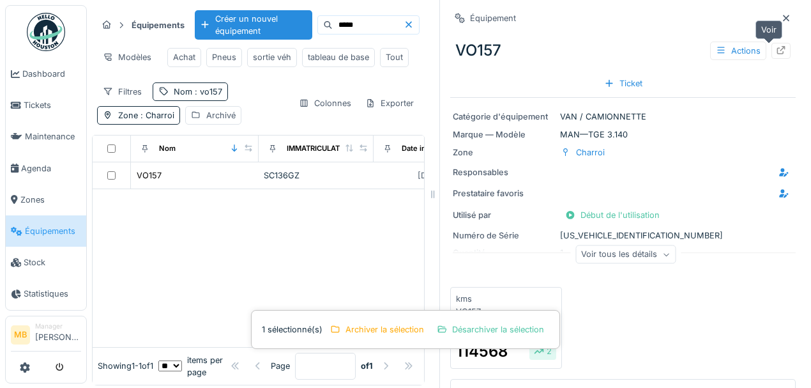
click at [776, 46] on icon at bounding box center [781, 50] width 10 height 8
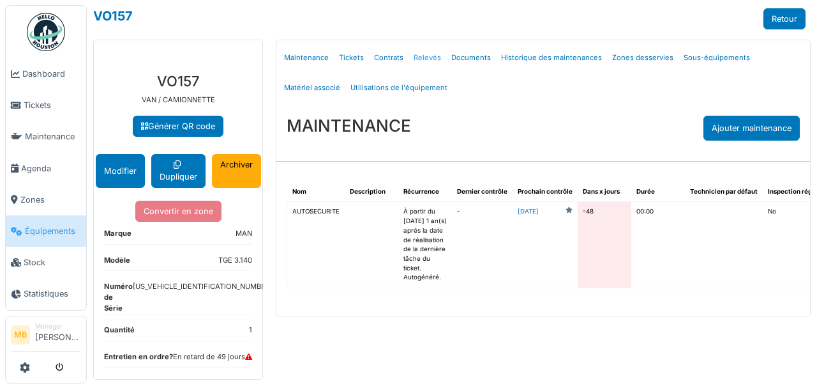
click at [432, 59] on link "Relevés" at bounding box center [428, 58] width 38 height 30
click at [432, 56] on link "Relevés" at bounding box center [428, 58] width 38 height 30
click at [426, 59] on link "Relevés" at bounding box center [428, 58] width 38 height 30
click at [422, 54] on link "Relevés" at bounding box center [428, 58] width 38 height 30
click at [427, 57] on link "Relevés" at bounding box center [428, 58] width 38 height 30
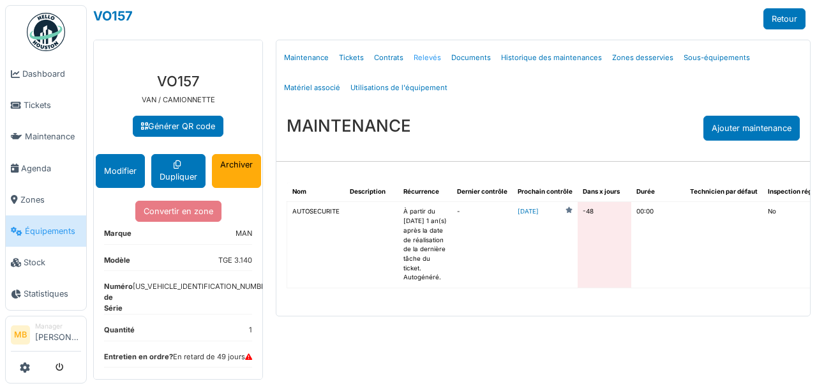
click at [424, 56] on link "Relevés" at bounding box center [428, 58] width 38 height 30
click at [419, 56] on link "Relevés" at bounding box center [428, 58] width 38 height 30
click at [420, 55] on link "Relevés" at bounding box center [428, 58] width 38 height 30
click at [421, 59] on link "Relevés" at bounding box center [428, 58] width 38 height 30
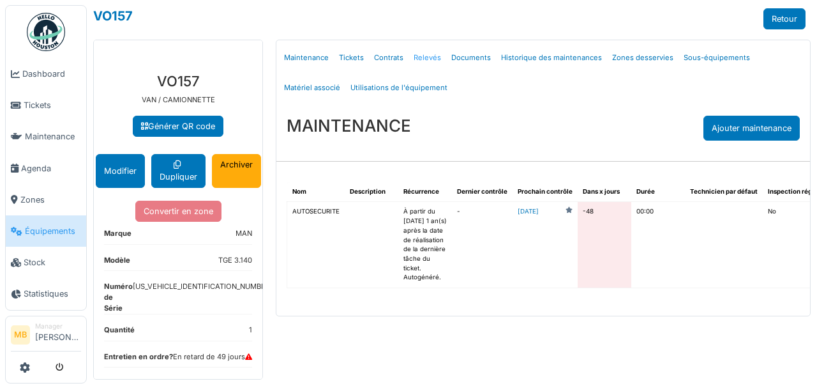
click at [430, 56] on link "Relevés" at bounding box center [428, 58] width 38 height 30
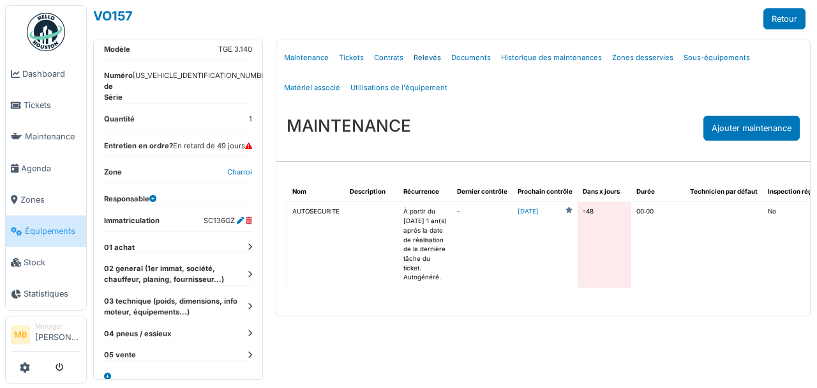
scroll to position [213, 0]
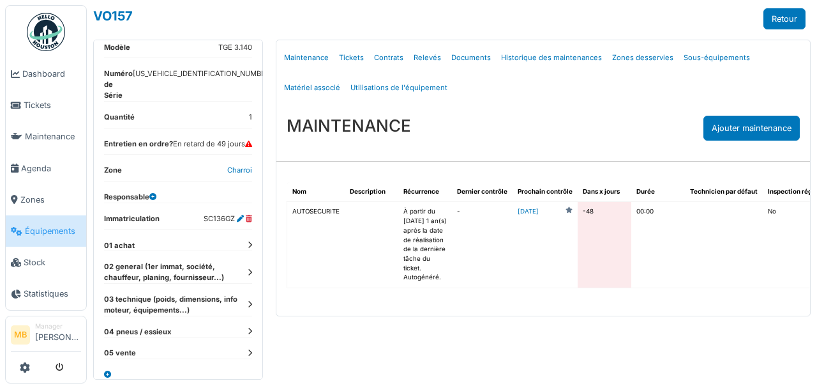
click at [248, 241] on icon at bounding box center [250, 244] width 4 height 7
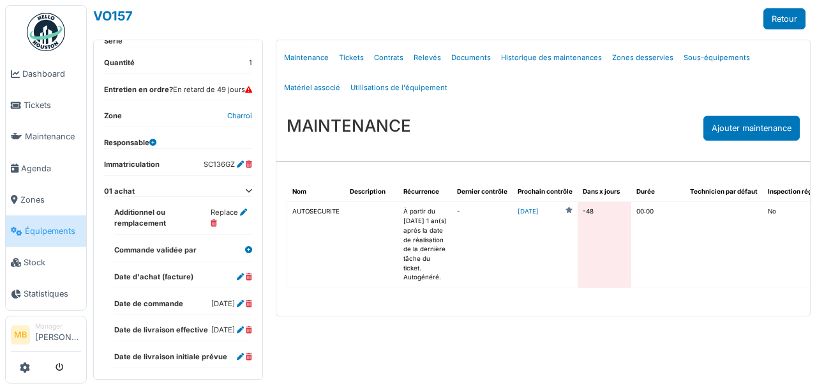
scroll to position [255, 0]
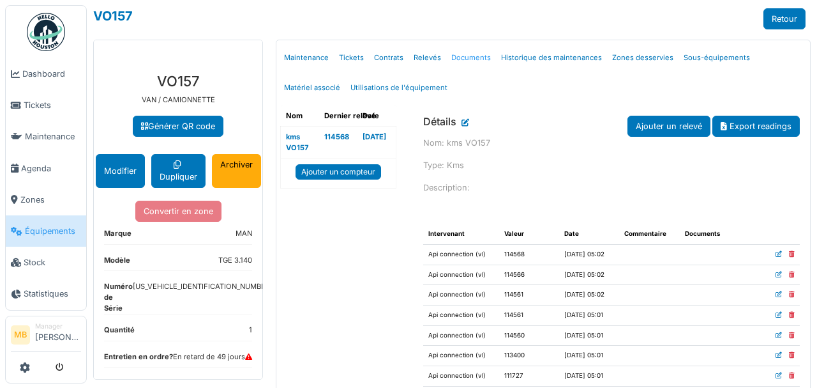
click at [467, 56] on link "Documents" at bounding box center [471, 58] width 50 height 30
click at [467, 54] on link "Documents" at bounding box center [471, 58] width 50 height 30
click at [474, 59] on link "Documents" at bounding box center [471, 58] width 50 height 30
select select "***"
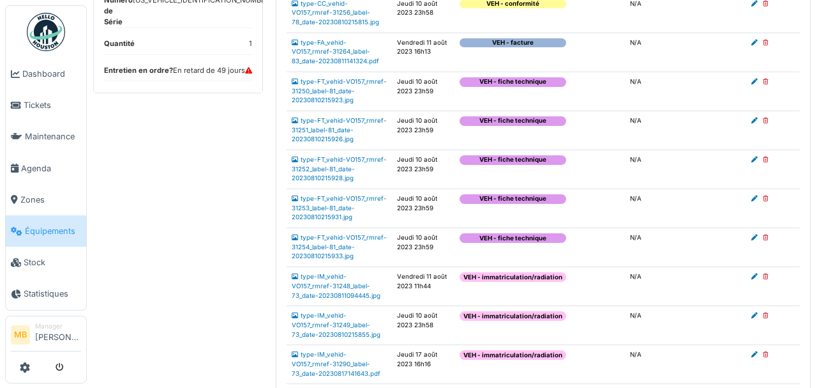
scroll to position [298, 0]
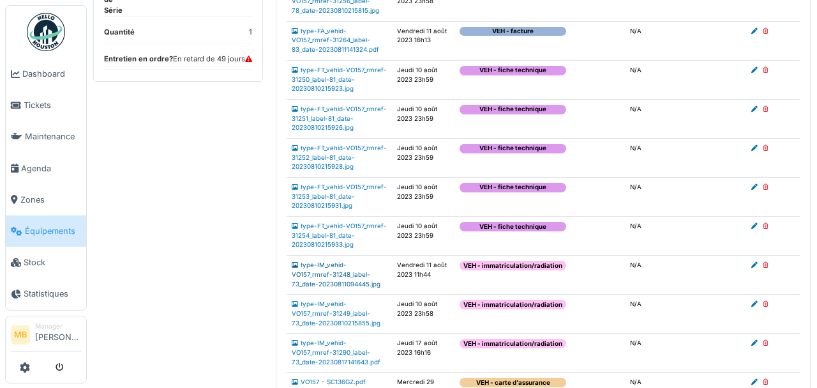
click at [333, 263] on link "type-IM_vehid-VO157_rmref-31248_label-73_date-20230811094445.jpg" at bounding box center [336, 274] width 89 height 26
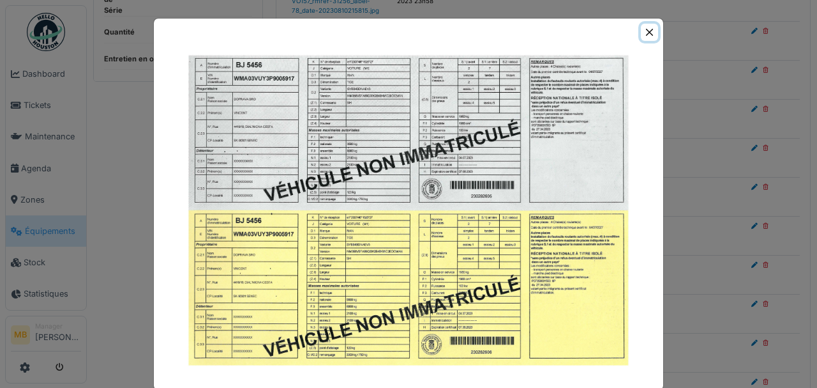
click at [642, 34] on button "Close" at bounding box center [649, 32] width 17 height 17
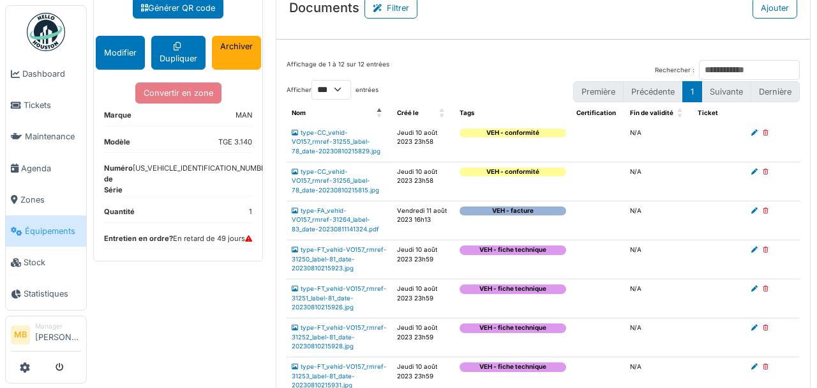
scroll to position [0, 0]
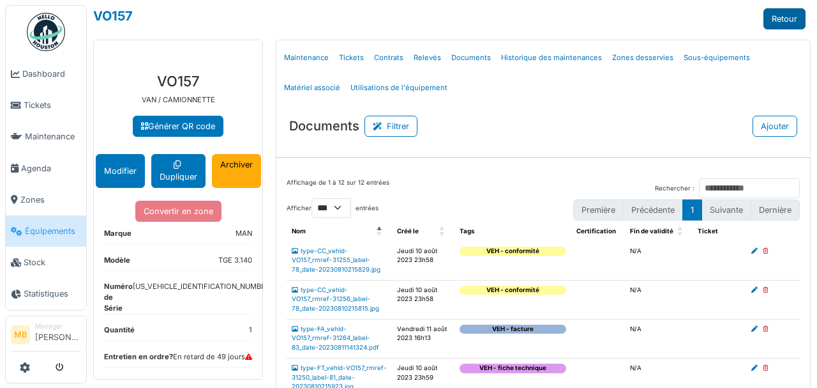
click at [768, 19] on link "Retour" at bounding box center [785, 18] width 42 height 21
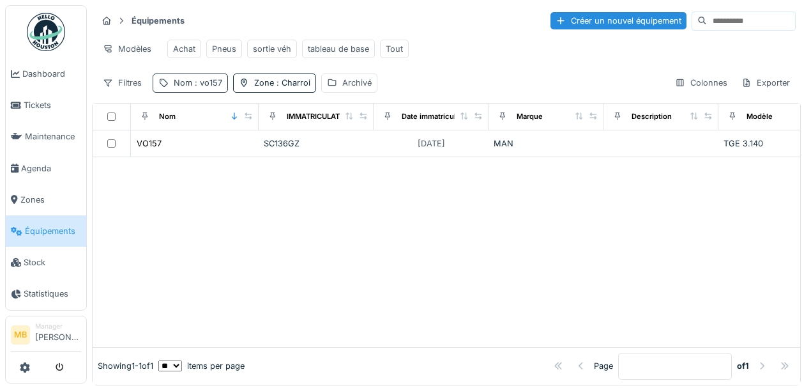
click at [209, 82] on div "Nom : vo157" at bounding box center [198, 83] width 49 height 12
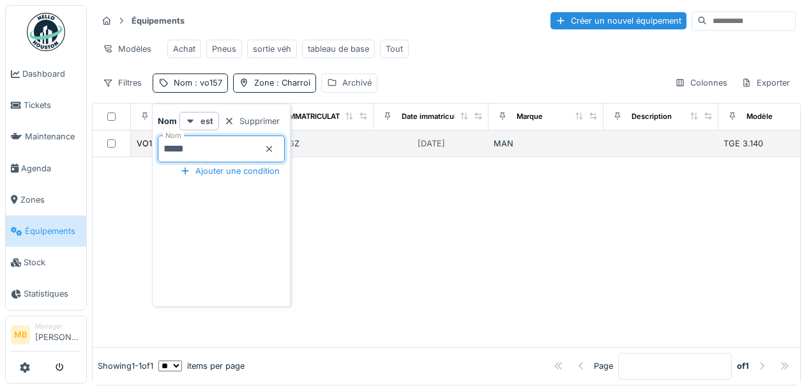
click at [107, 150] on body "Dashboard Tickets Maintenance Agenda Zones Équipements Stock Statistiques MB Ma…" at bounding box center [405, 194] width 811 height 388
type input "*****"
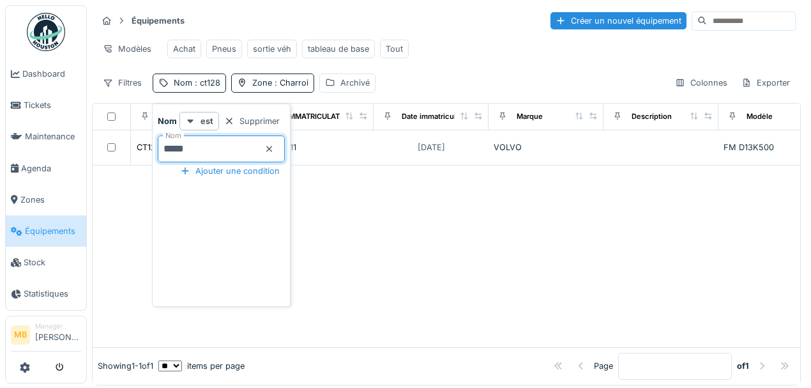
click at [465, 282] on div at bounding box center [447, 255] width 708 height 181
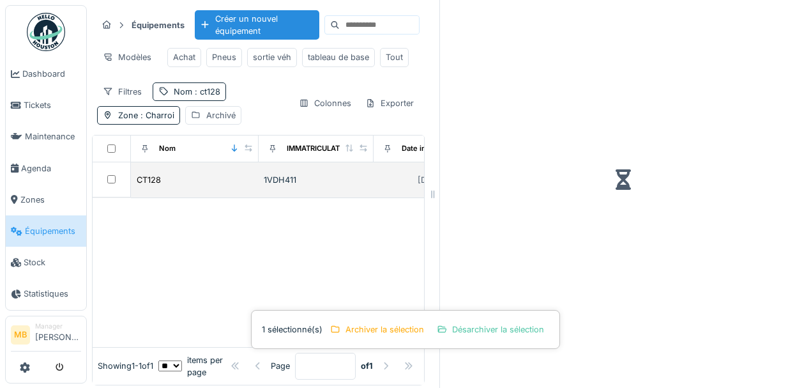
click at [241, 181] on div "CT128" at bounding box center [194, 179] width 117 height 13
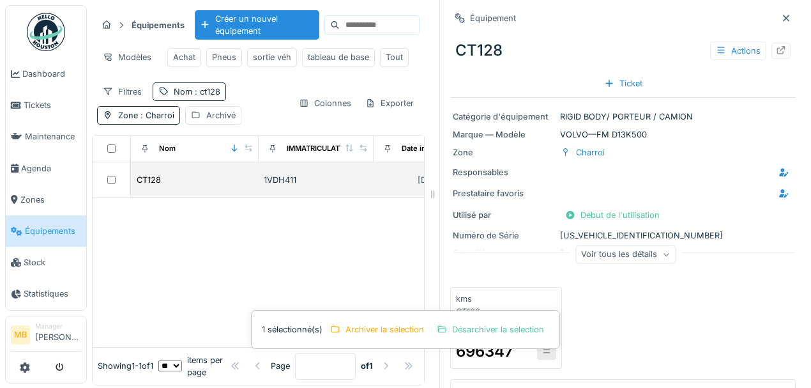
click at [380, 181] on div "02/10/2018" at bounding box center [431, 180] width 105 height 16
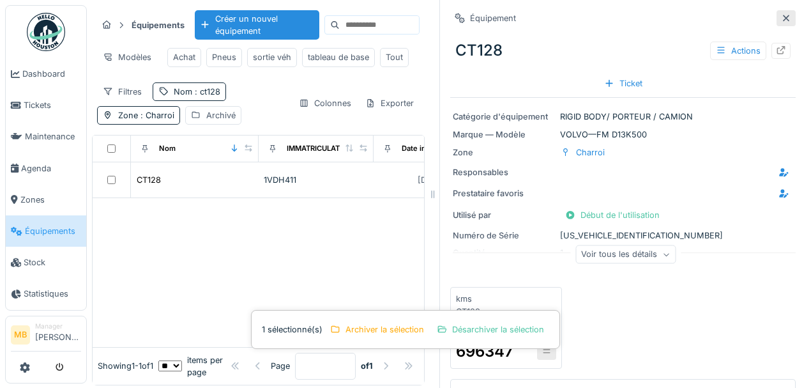
click at [781, 19] on icon at bounding box center [786, 18] width 10 height 8
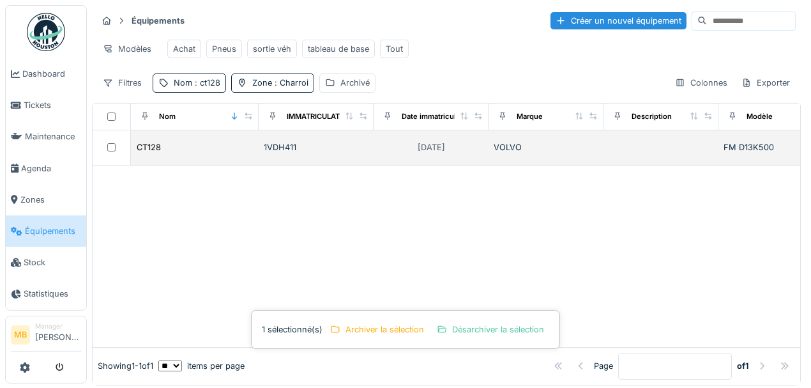
click at [545, 151] on div "VOLVO" at bounding box center [546, 147] width 105 height 12
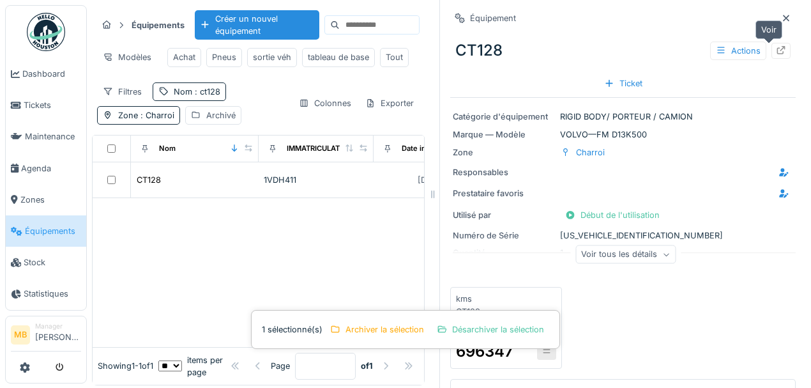
click at [776, 52] on icon at bounding box center [781, 50] width 10 height 8
click at [781, 20] on icon at bounding box center [786, 18] width 10 height 8
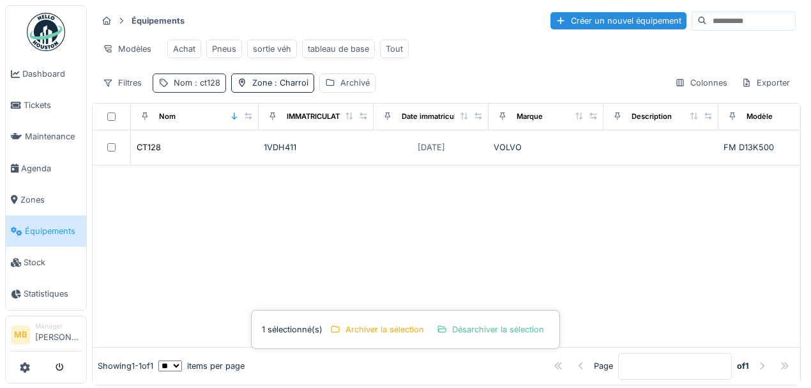
click at [200, 87] on span ": ct128" at bounding box center [206, 83] width 28 height 10
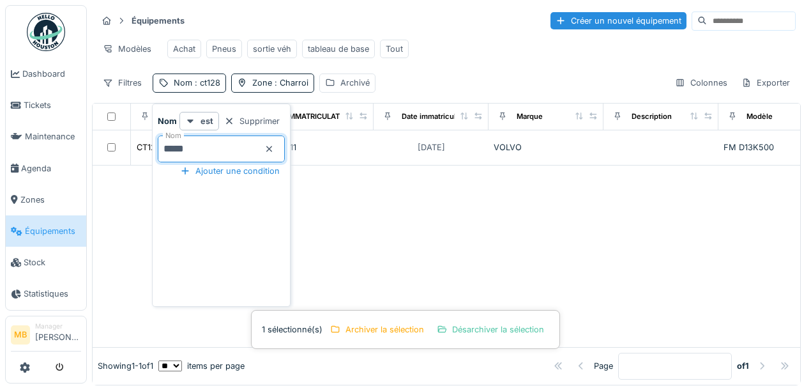
click at [199, 155] on input "*****" at bounding box center [221, 148] width 127 height 27
type input "*****"
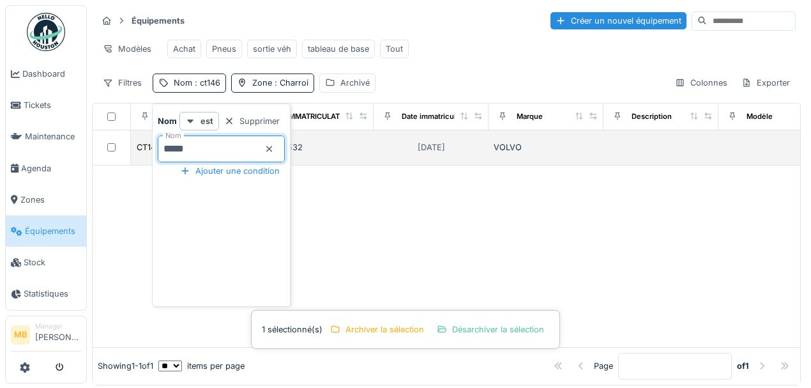
click at [475, 148] on div "12/09/2025" at bounding box center [431, 147] width 105 height 16
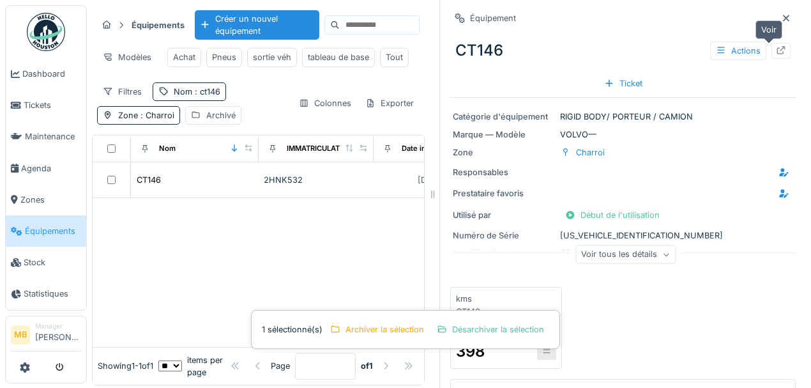
click at [776, 49] on icon at bounding box center [781, 50] width 10 height 8
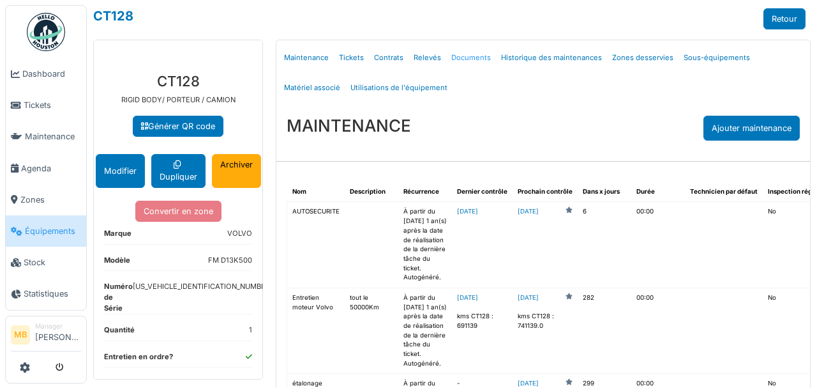
click at [467, 56] on link "Documents" at bounding box center [471, 58] width 50 height 30
select select "***"
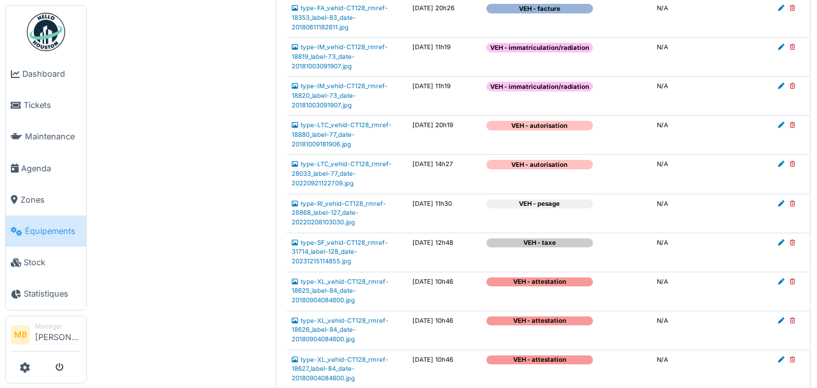
scroll to position [519, 0]
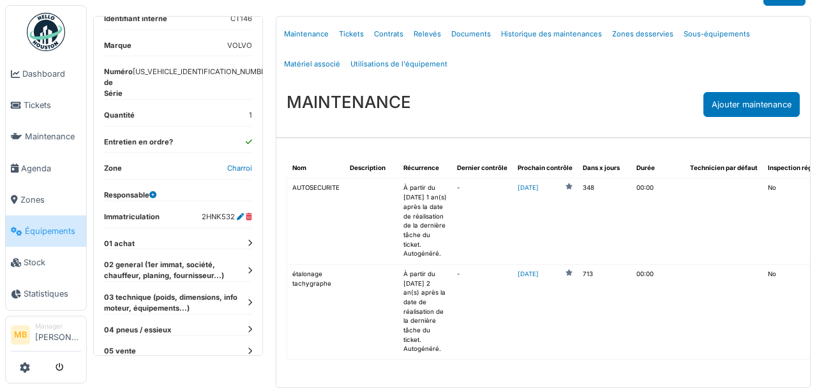
scroll to position [209, 0]
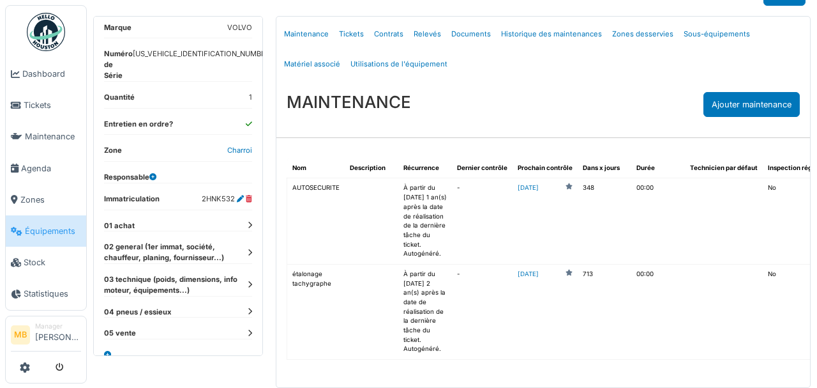
click at [239, 220] on dt "01 achat" at bounding box center [178, 225] width 148 height 11
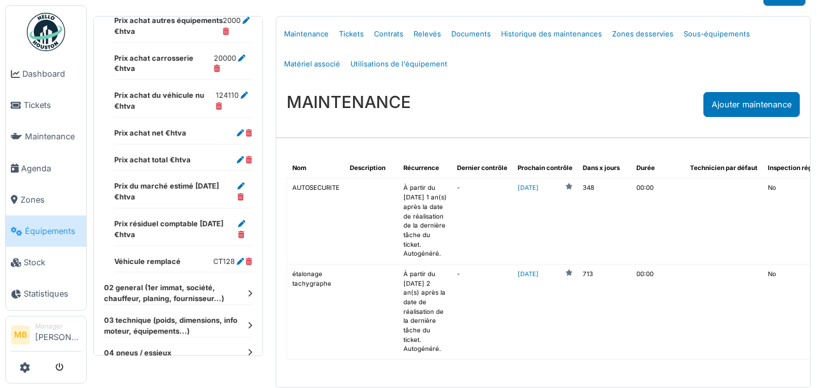
scroll to position [762, 0]
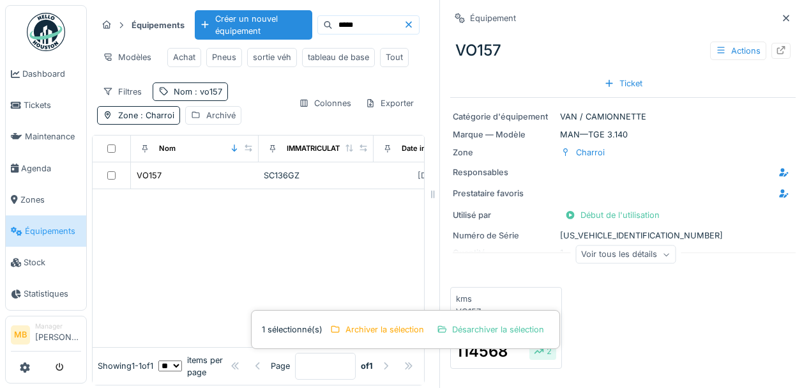
drag, startPoint x: 74, startPoint y: 231, endPoint x: 88, endPoint y: 210, distance: 24.8
click at [74, 231] on span "Équipements" at bounding box center [53, 231] width 56 height 12
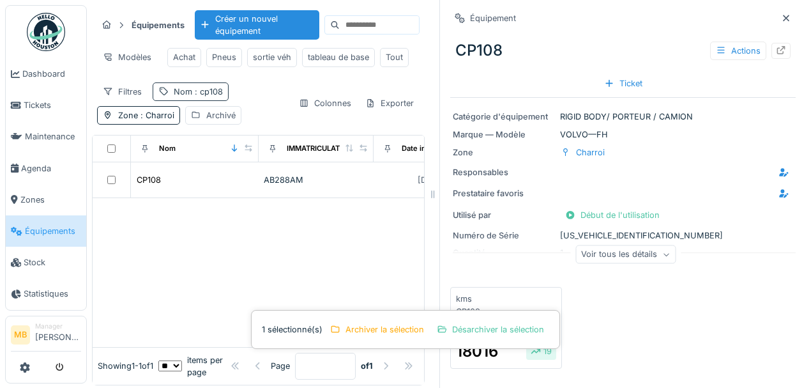
click at [195, 95] on span ": cp108" at bounding box center [207, 92] width 31 height 10
click at [275, 160] on icon at bounding box center [269, 158] width 10 height 8
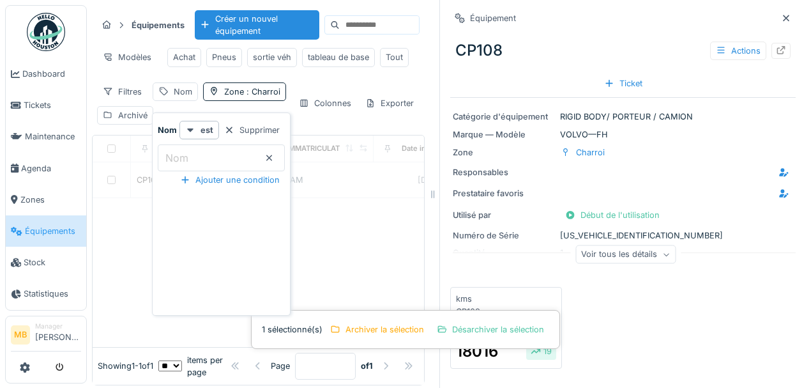
click at [215, 96] on div "Filtres Nom Zone : Charroi Archivé" at bounding box center [192, 103] width 191 height 42
click at [111, 95] on icon at bounding box center [108, 91] width 10 height 8
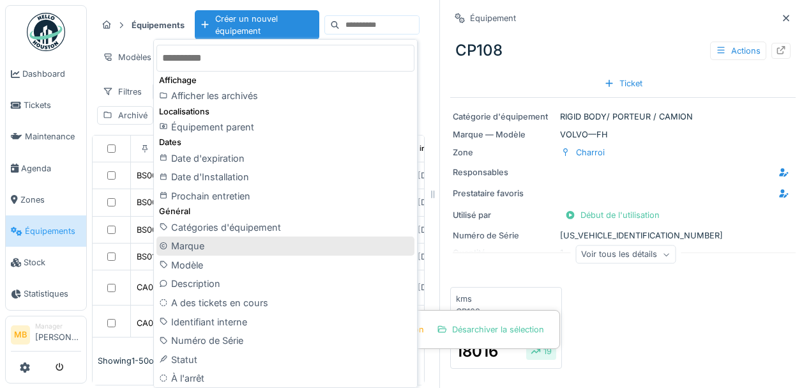
click at [199, 251] on div "Marque" at bounding box center [285, 245] width 258 height 19
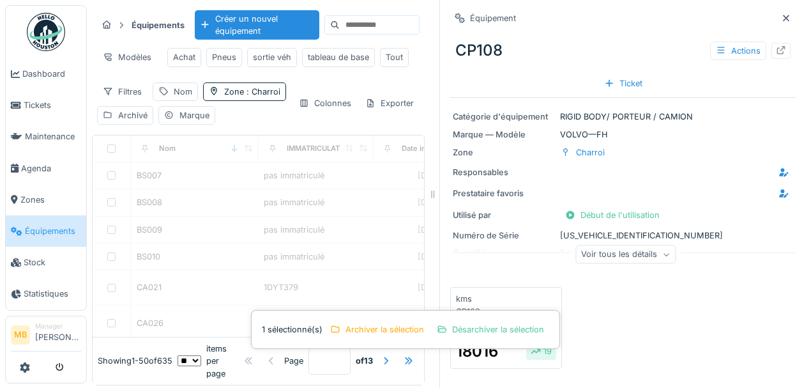
click at [234, 103] on div "Filtres Nom Zone : Charroi Archivé Marque" at bounding box center [192, 103] width 191 height 42
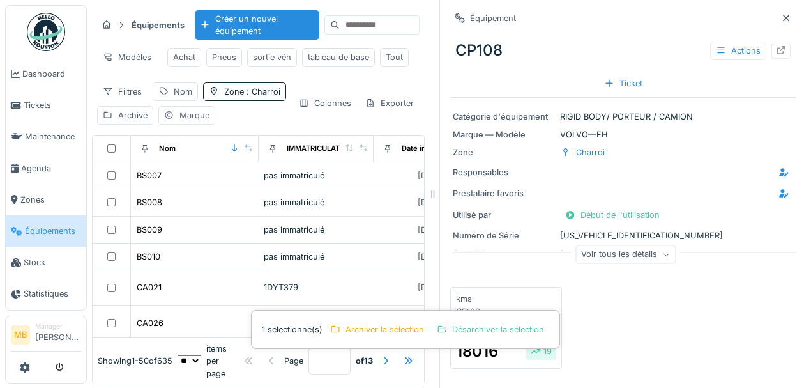
click at [179, 121] on div "Marque" at bounding box center [194, 115] width 30 height 12
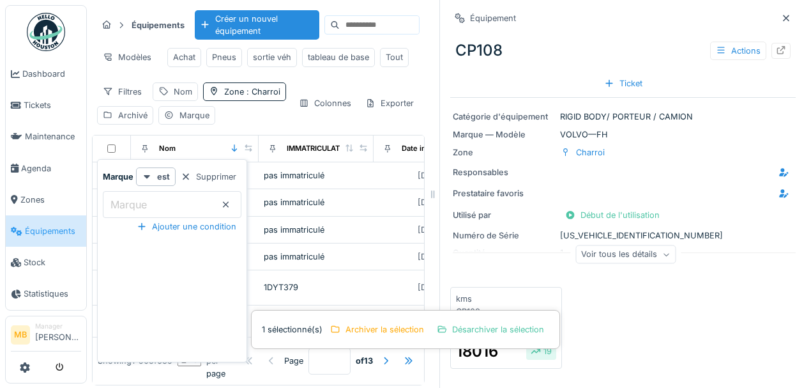
click at [139, 201] on label "Marque" at bounding box center [129, 204] width 42 height 15
click at [139, 201] on input "Marque" at bounding box center [172, 204] width 139 height 27
type input "*******"
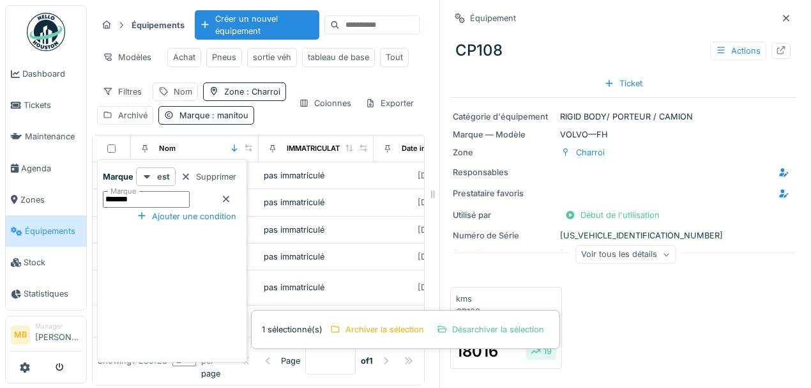
click at [267, 97] on div "Filtres Nom Zone : Charroi Archivé Marque : manitou" at bounding box center [192, 103] width 191 height 42
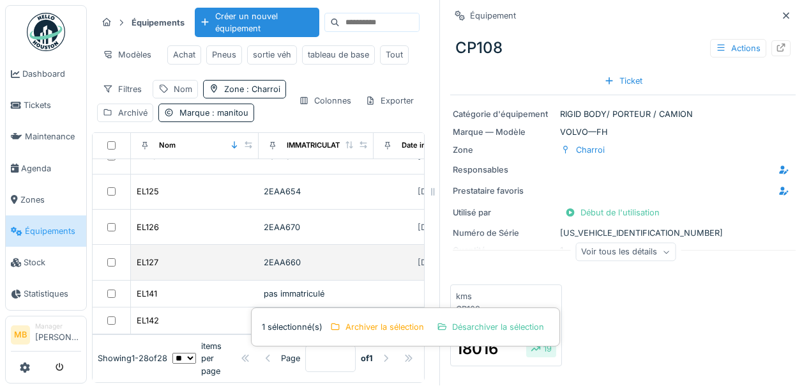
scroll to position [9, 0]
click at [169, 255] on div "EL127" at bounding box center [194, 261] width 117 height 13
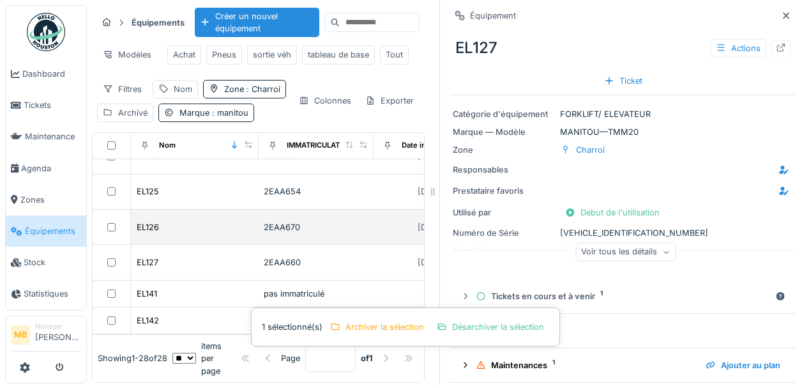
click at [183, 220] on div "EL126" at bounding box center [194, 226] width 117 height 13
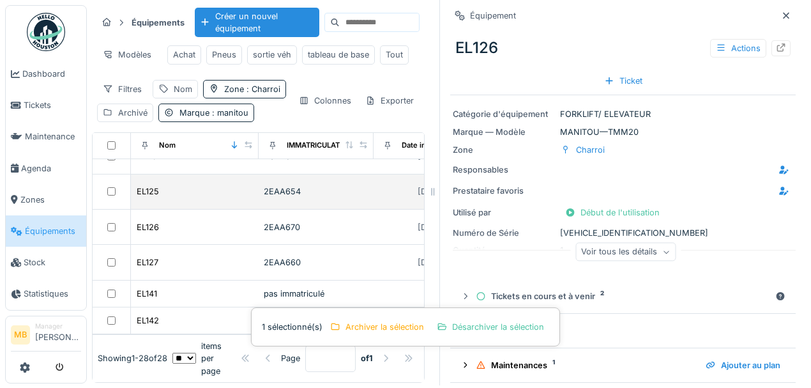
click at [201, 198] on div "EL125" at bounding box center [194, 191] width 117 height 13
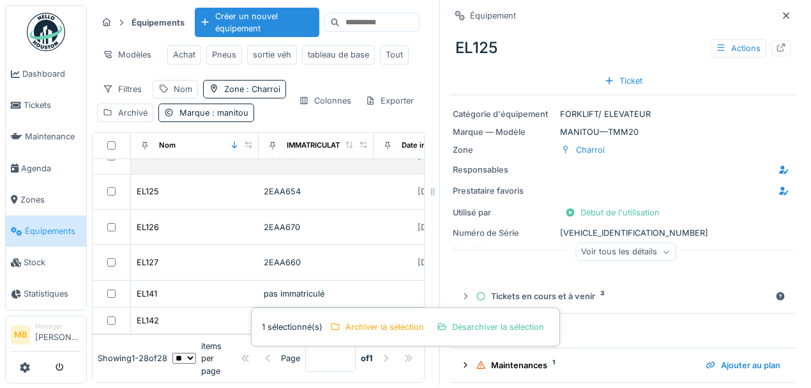
click at [218, 163] on div "EL119" at bounding box center [194, 155] width 117 height 13
click at [641, 243] on div "Voir tous les détails" at bounding box center [625, 252] width 100 height 19
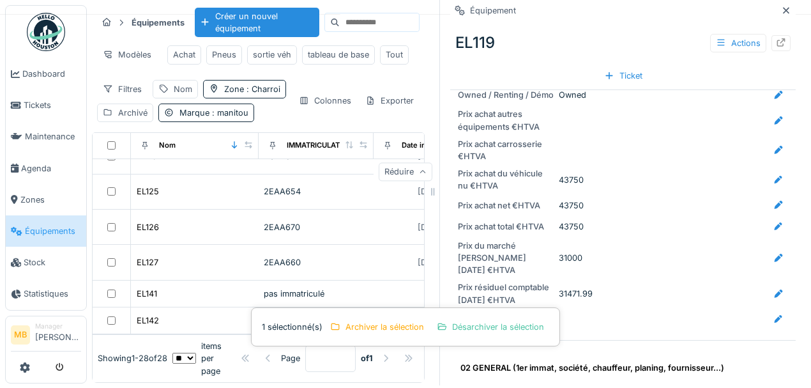
scroll to position [596, 0]
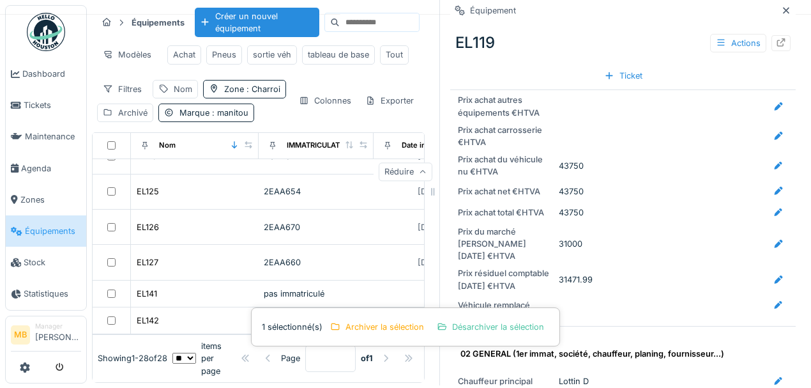
click at [234, 122] on div "Filtres Nom Zone : Charroi Archivé Marque : manitou" at bounding box center [192, 101] width 191 height 42
click at [349, 122] on div "Filtres Nom Zone : Charroi Archivé Marque : manitou Colonnes Exporter" at bounding box center [258, 101] width 322 height 42
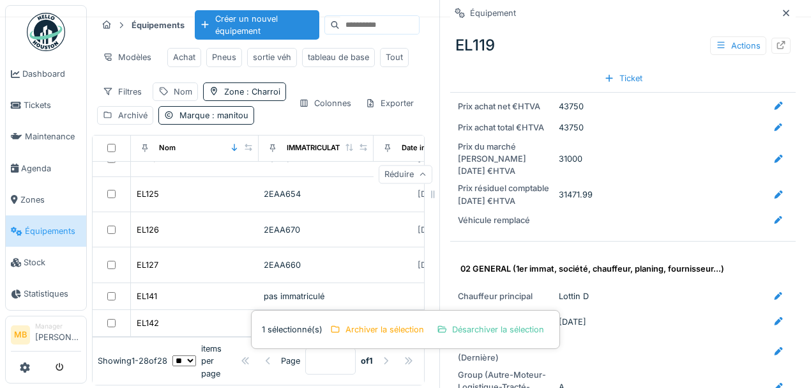
scroll to position [723, 0]
